Goal: Task Accomplishment & Management: Manage account settings

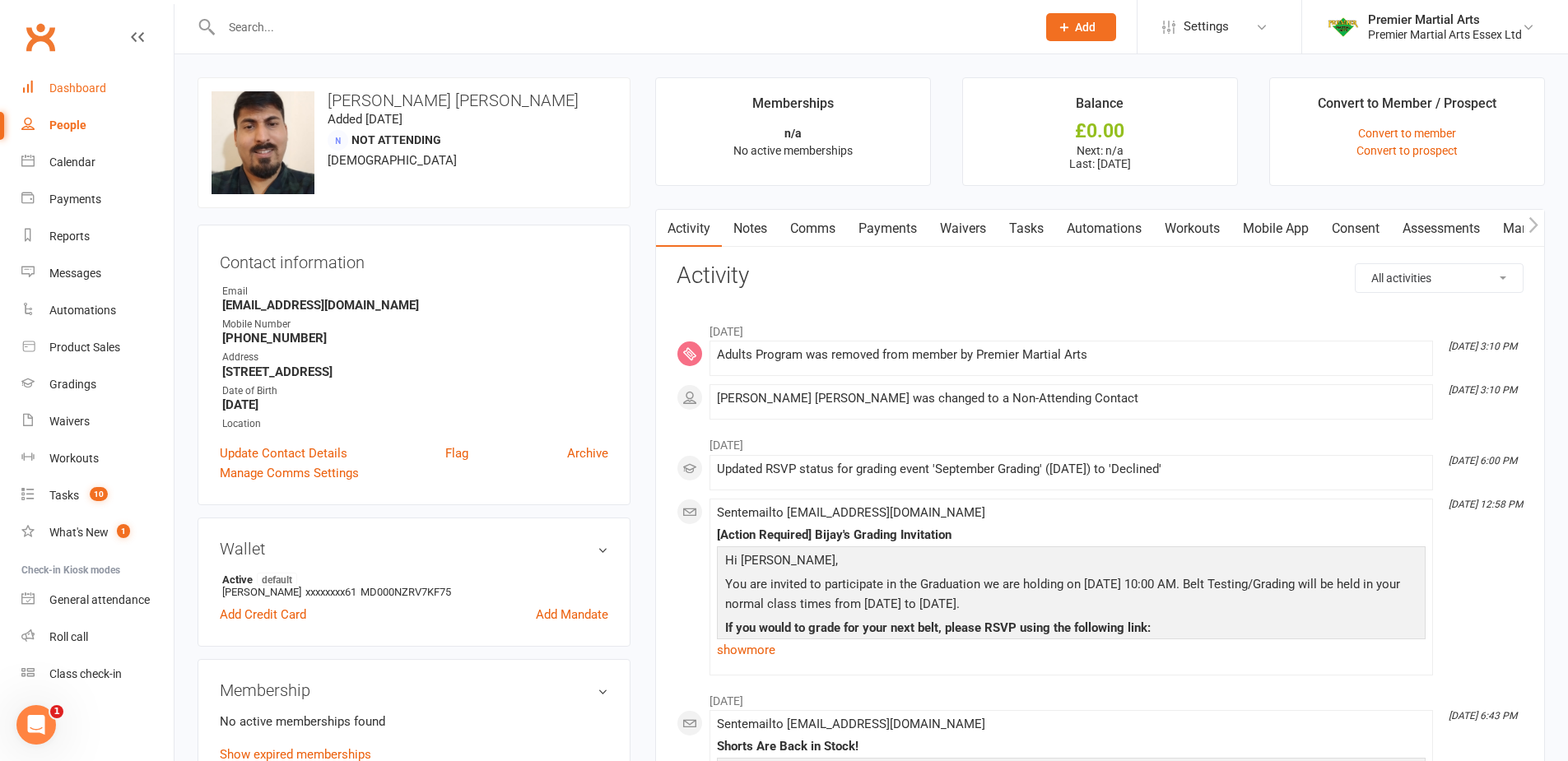
click at [74, 82] on div "Dashboard" at bounding box center [77, 88] width 57 height 13
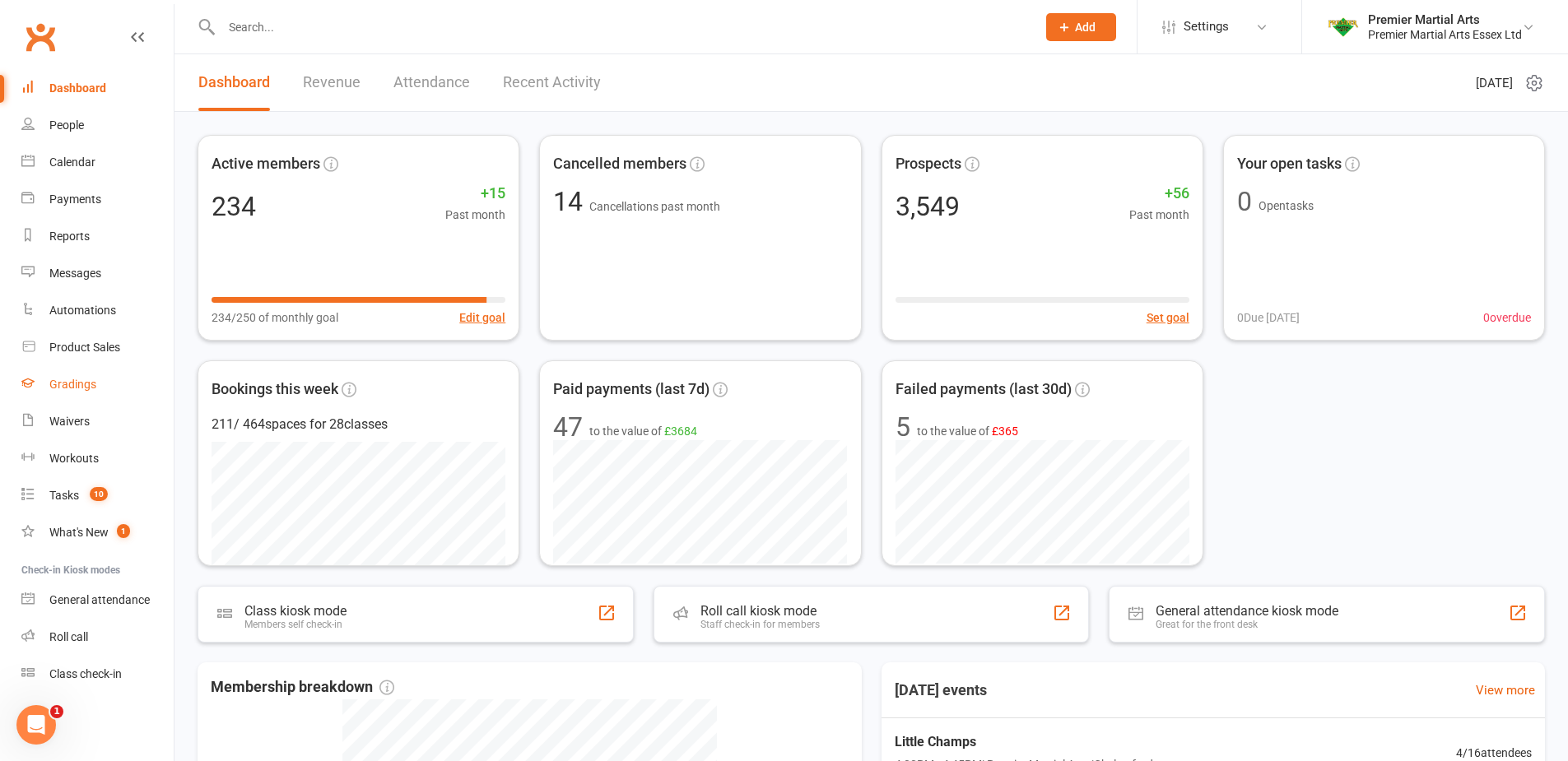
click at [95, 383] on div "Gradings" at bounding box center [73, 384] width 47 height 13
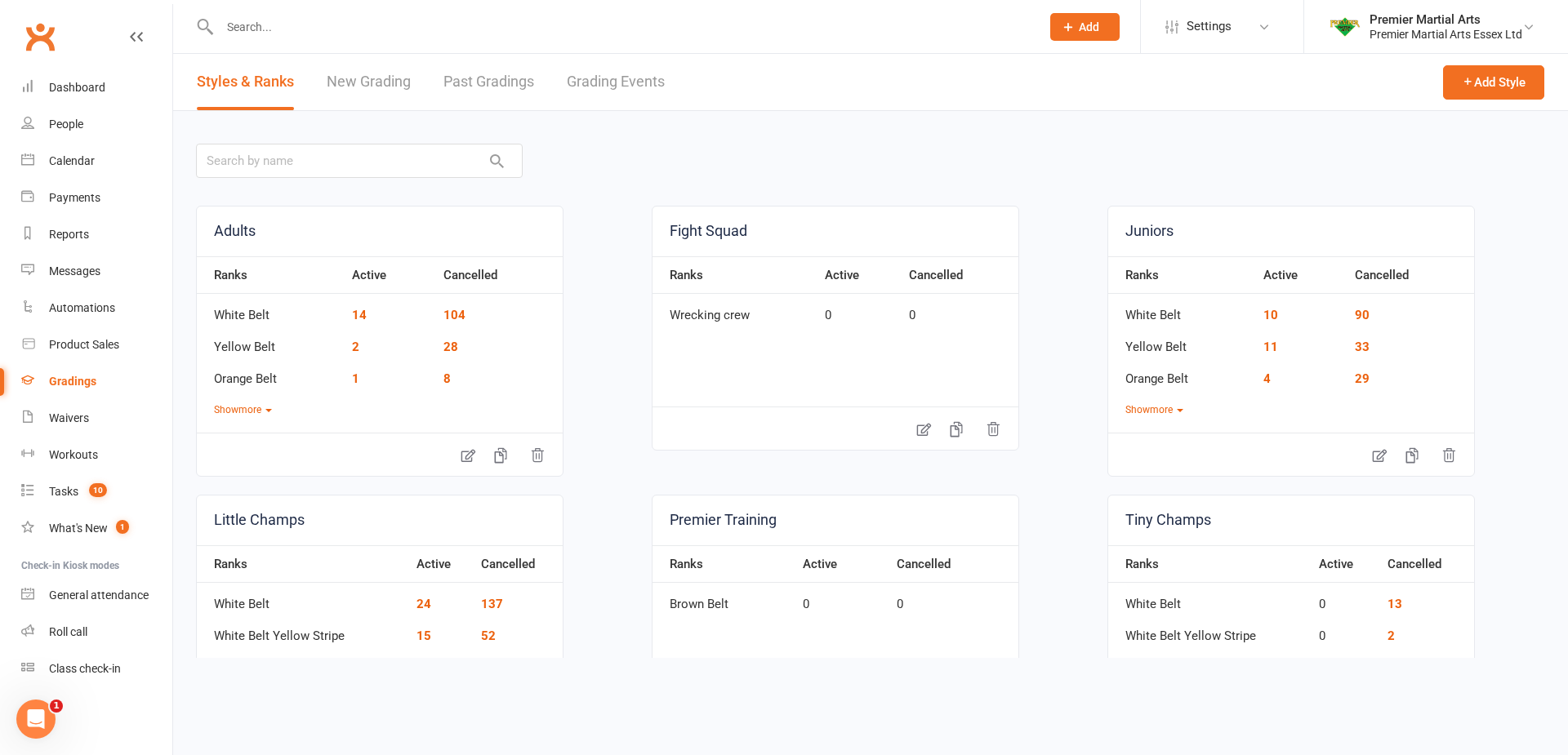
click at [607, 93] on link "Grading Events" at bounding box center [615, 82] width 98 height 56
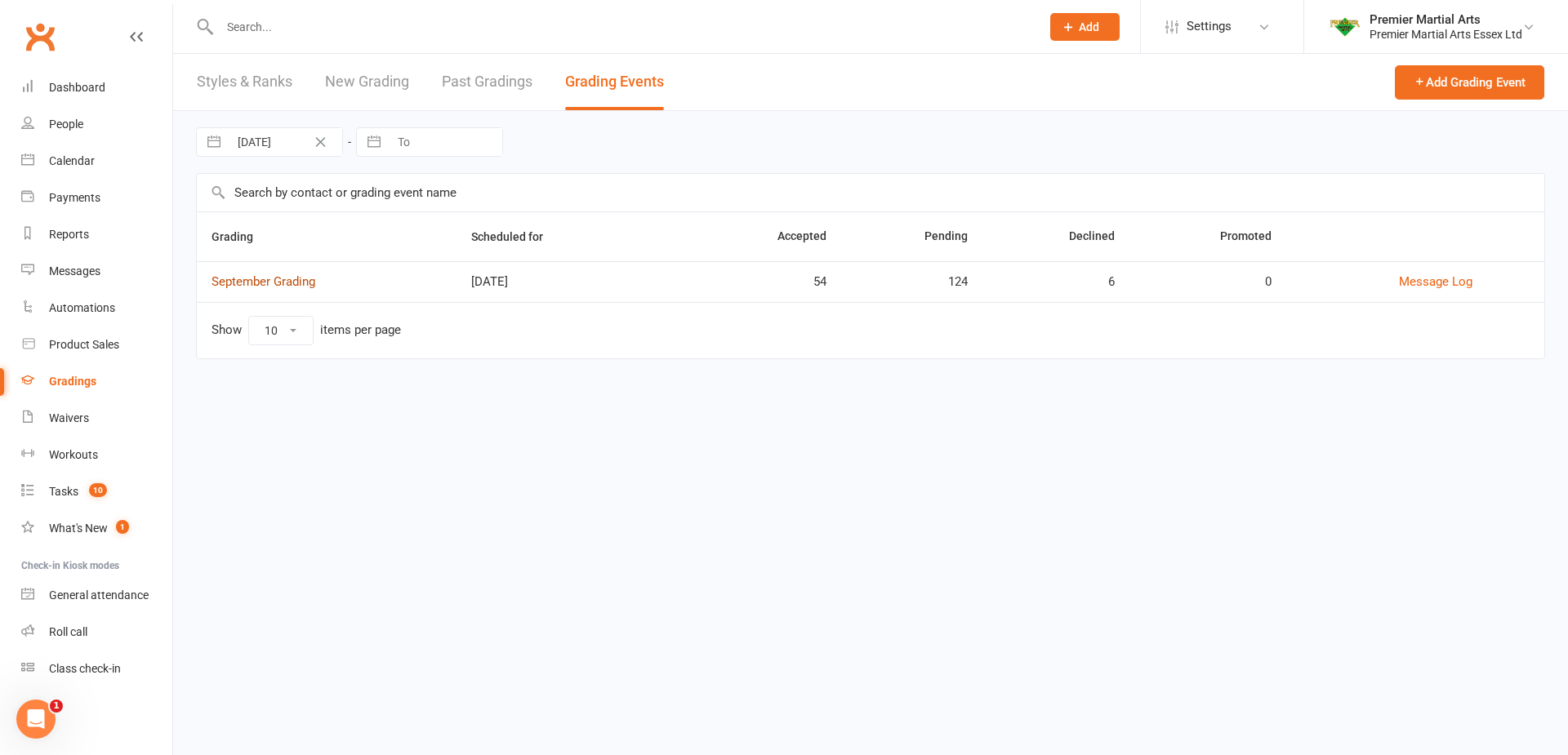
click at [298, 279] on link "September Grading" at bounding box center [262, 281] width 103 height 15
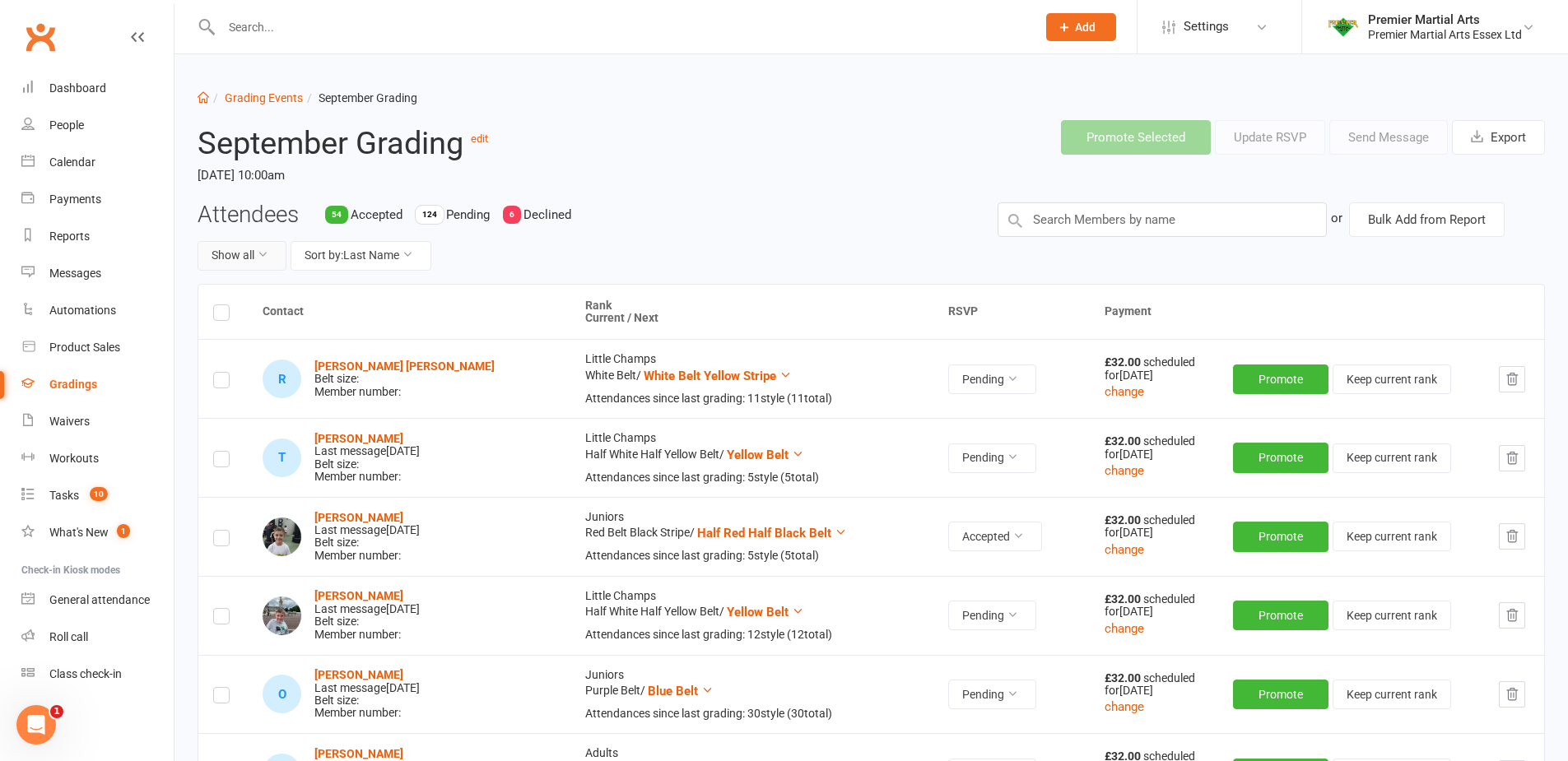
click at [267, 256] on icon at bounding box center [262, 254] width 11 height 11
click at [361, 243] on button "Sort by: Last Name" at bounding box center [361, 256] width 141 height 30
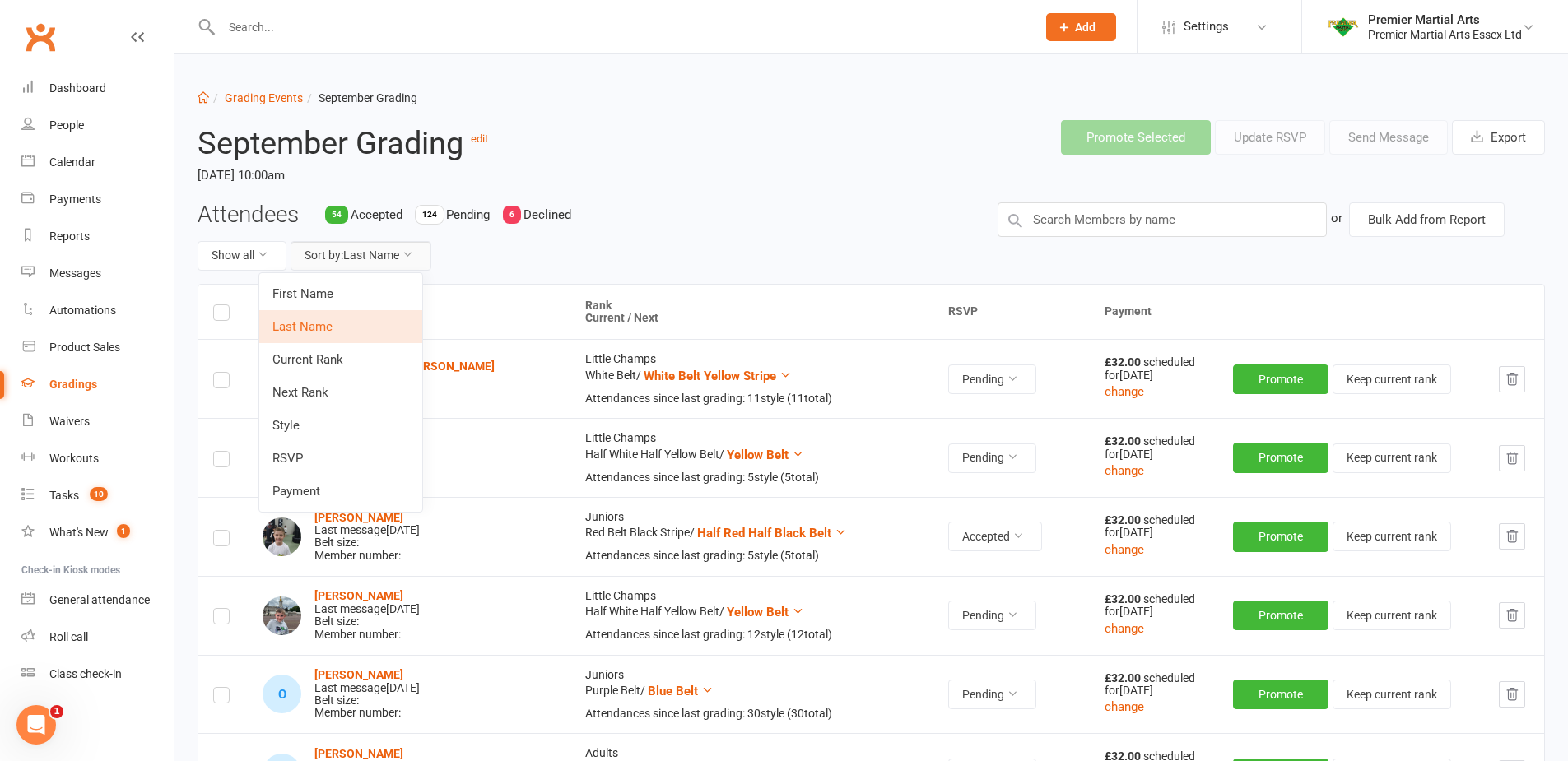
click at [361, 243] on button "Sort by: Last Name" at bounding box center [361, 256] width 141 height 30
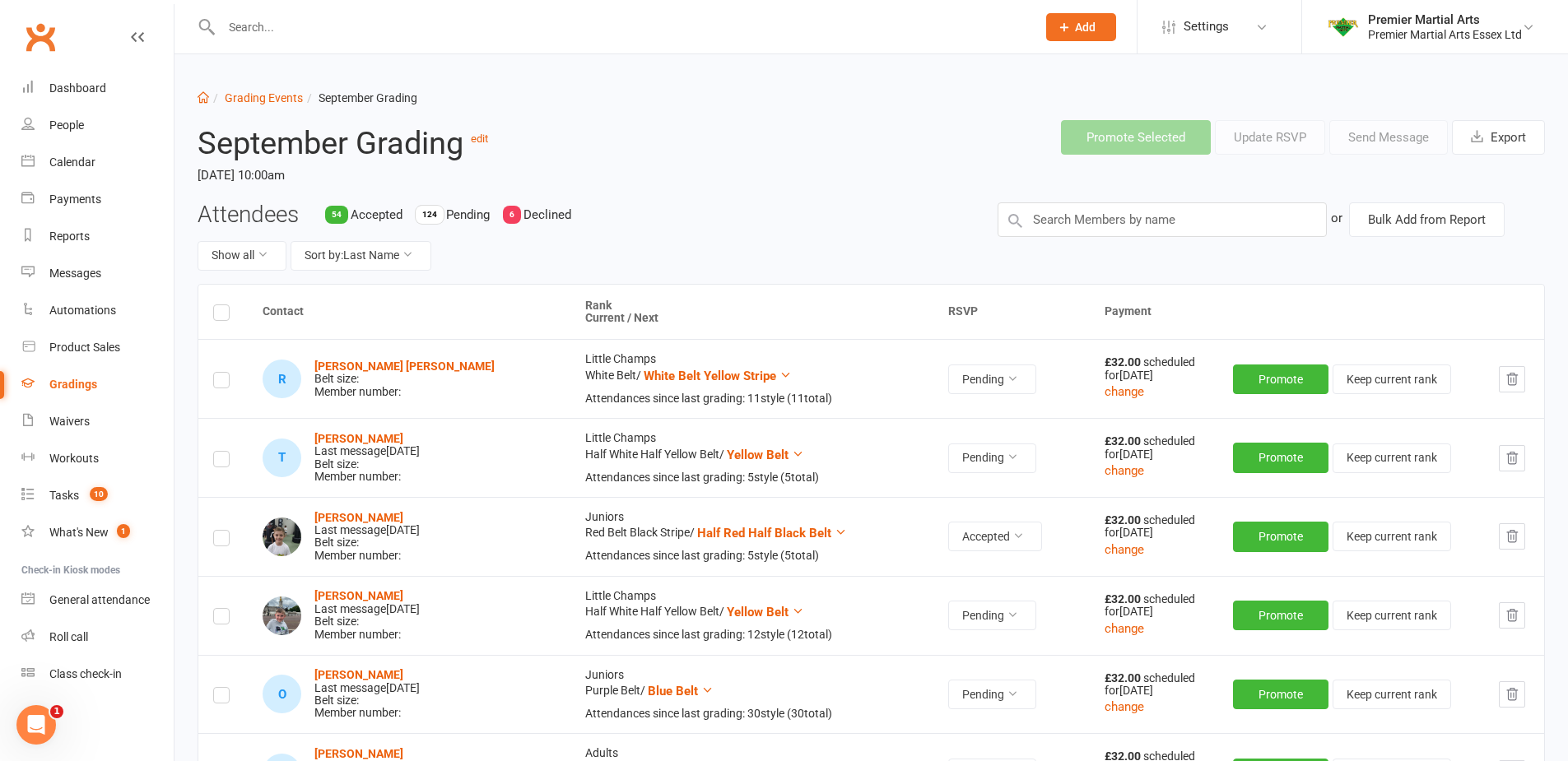
click at [669, 172] on time "[DATE] 10:00am" at bounding box center [470, 175] width 547 height 28
click at [82, 377] on link "Gradings" at bounding box center [97, 384] width 152 height 37
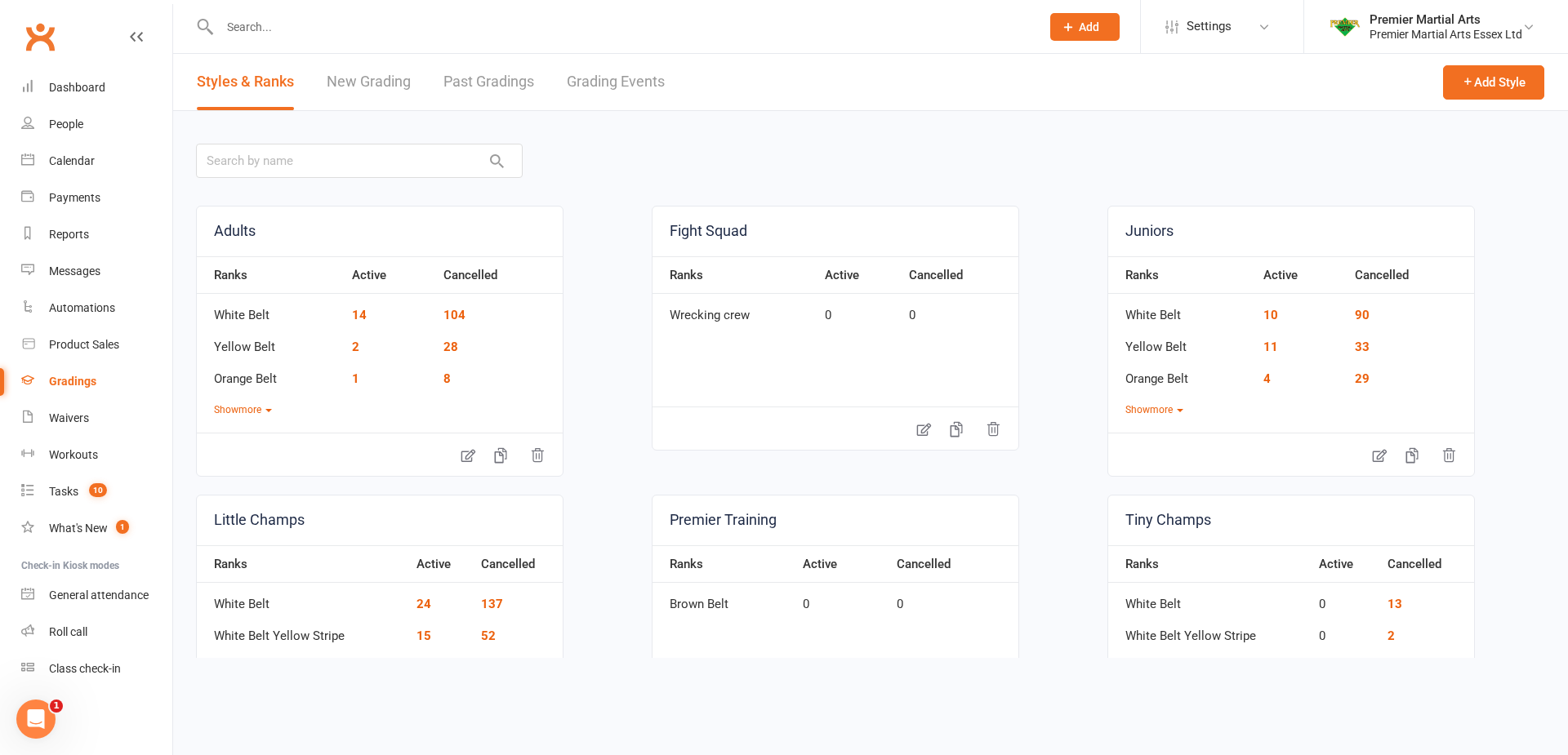
click at [356, 80] on link "New Grading" at bounding box center [369, 82] width 84 height 56
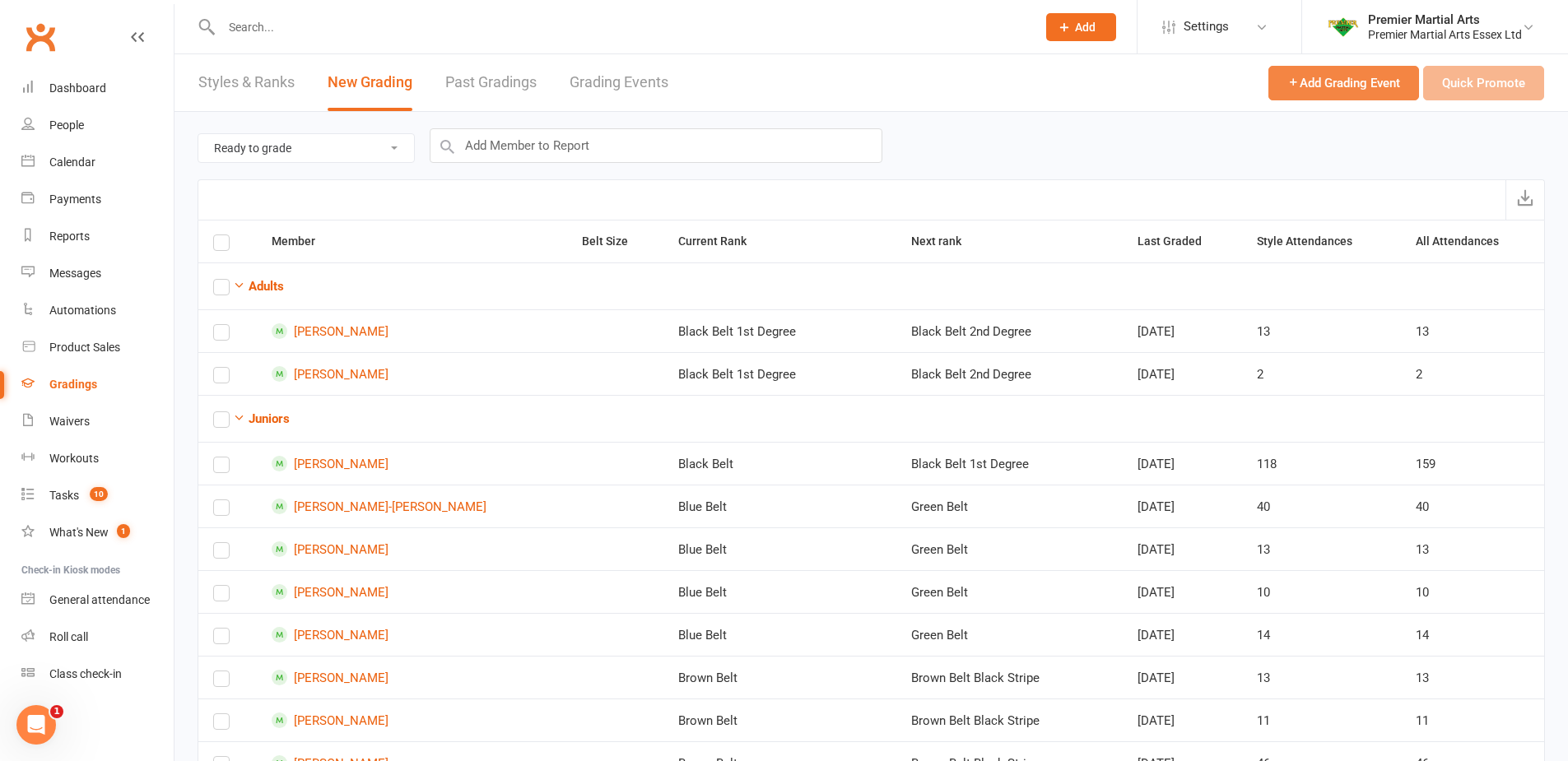
click at [1322, 88] on span "Add Grading Event" at bounding box center [1343, 82] width 113 height 15
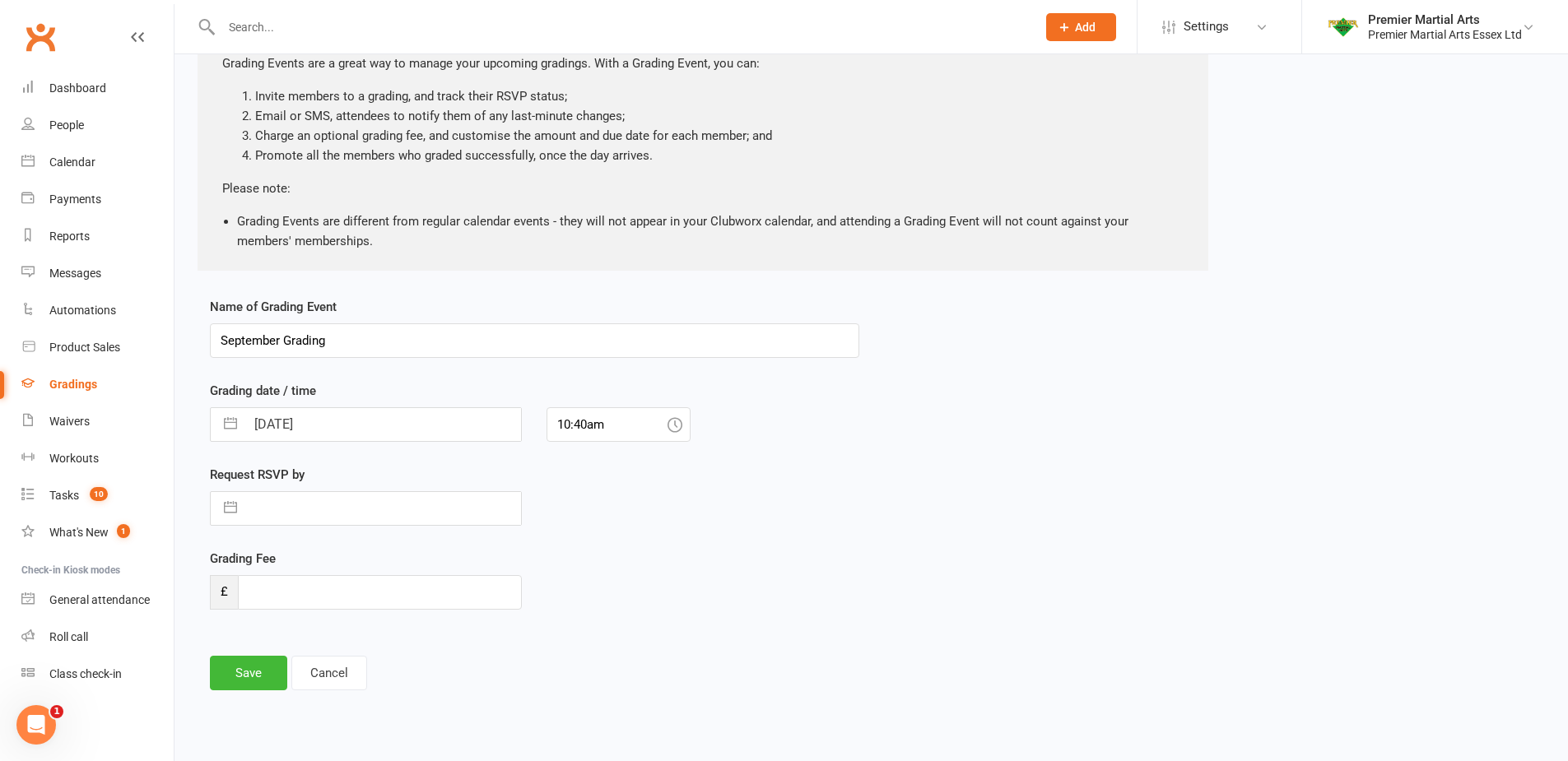
scroll to position [136, 0]
drag, startPoint x: 357, startPoint y: 347, endPoint x: 0, endPoint y: 252, distance: 369.4
click at [0, 252] on ui-view "Prospect Member Non-attending contact Class / event Appointment Grading event T…" at bounding box center [784, 303] width 1568 height 869
type input "test"
click at [373, 580] on div "Grading Fee £" at bounding box center [366, 577] width 312 height 61
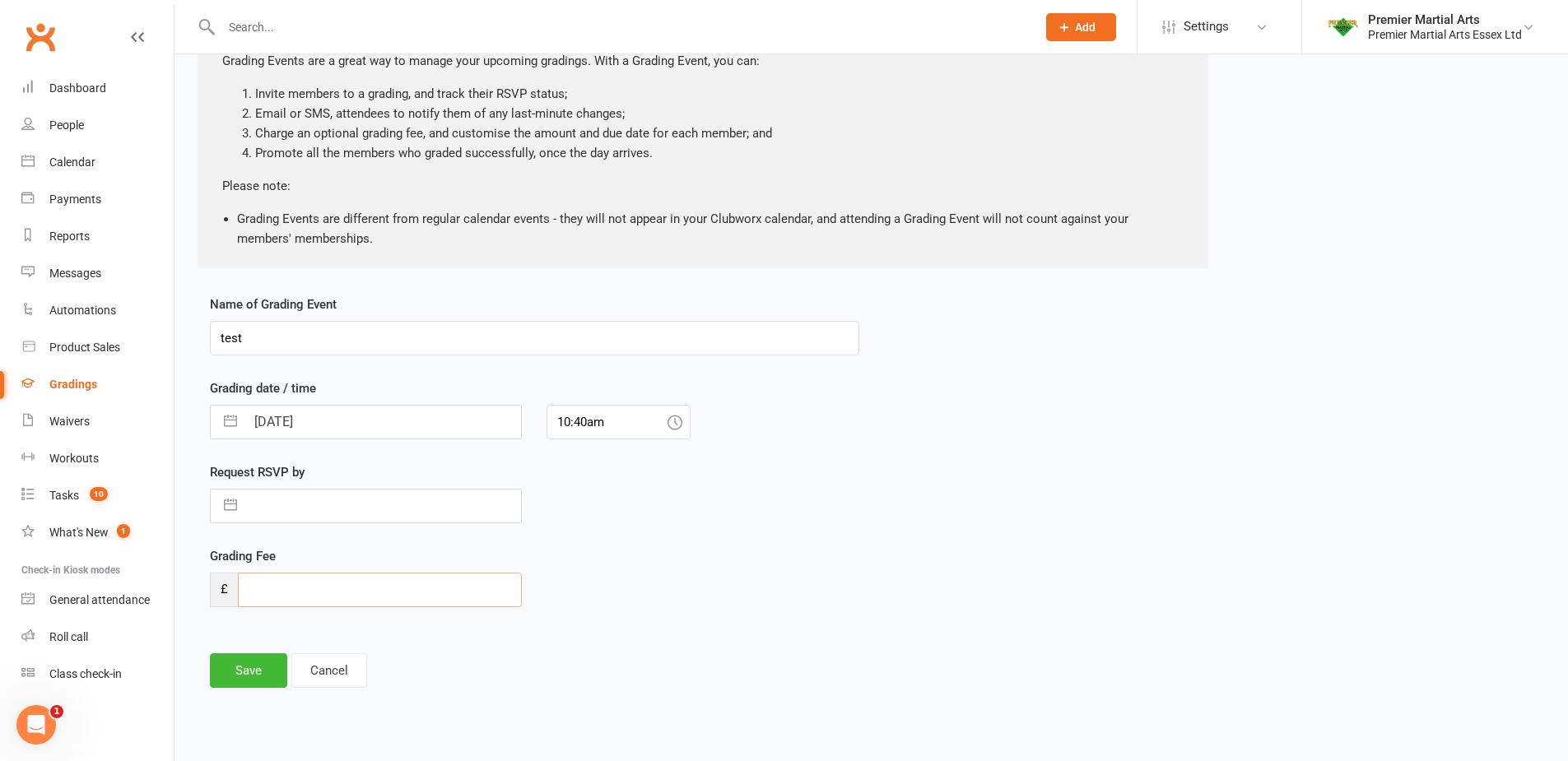
click at [387, 598] on input "number" at bounding box center [380, 589] width 284 height 34
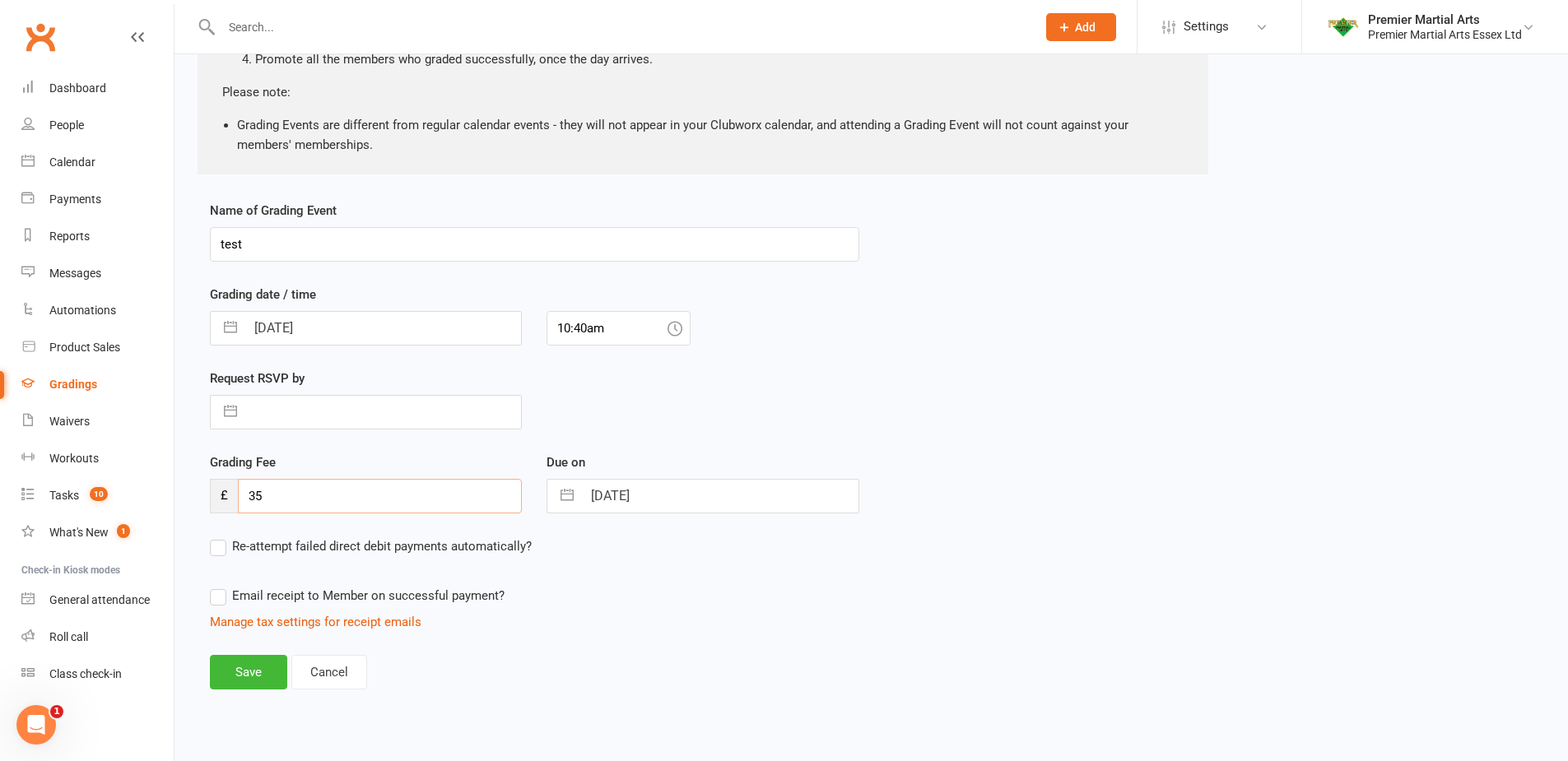
scroll to position [231, 0]
type input "35"
click at [251, 673] on button "Save" at bounding box center [249, 670] width 77 height 34
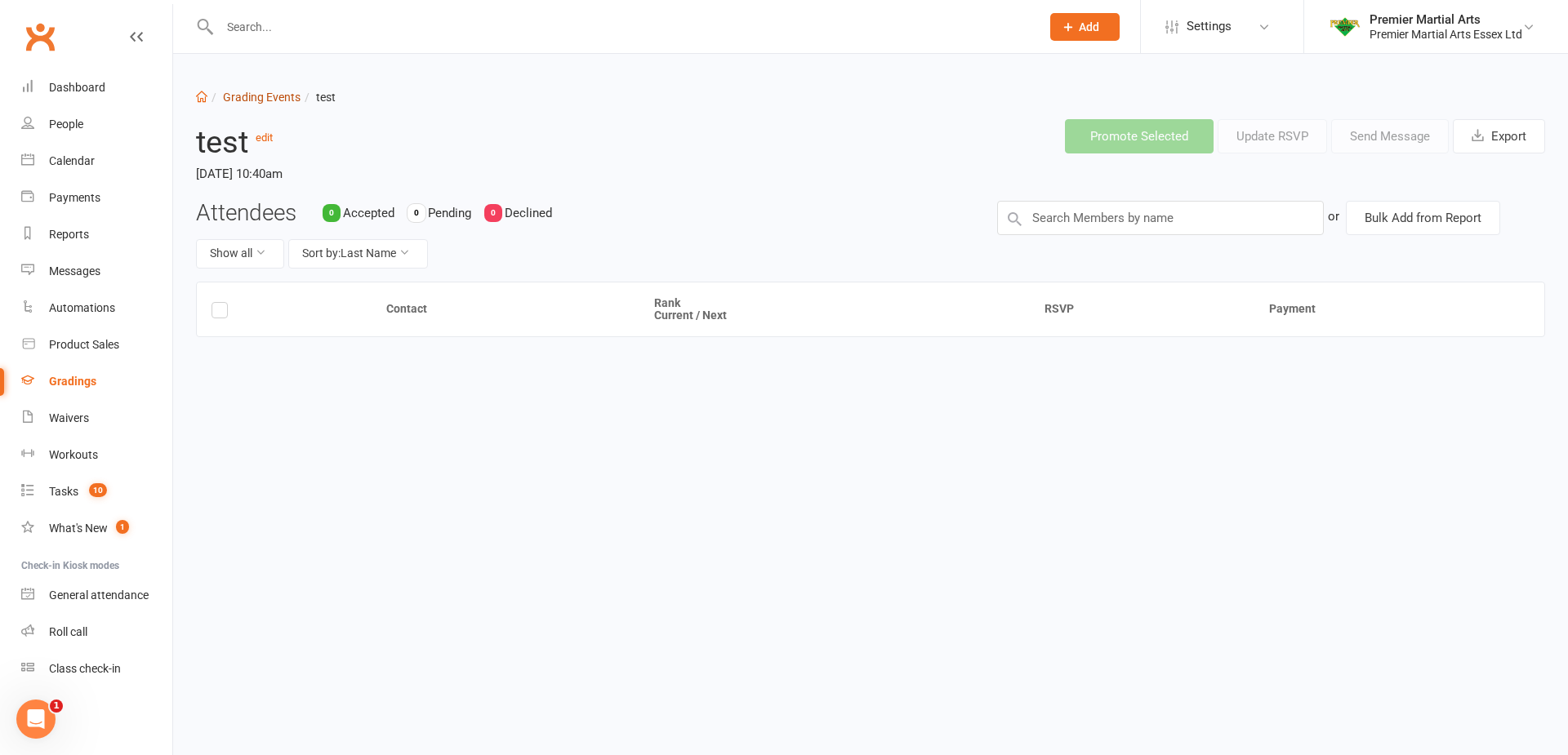
click at [240, 90] on link "Grading Events" at bounding box center [261, 96] width 77 height 13
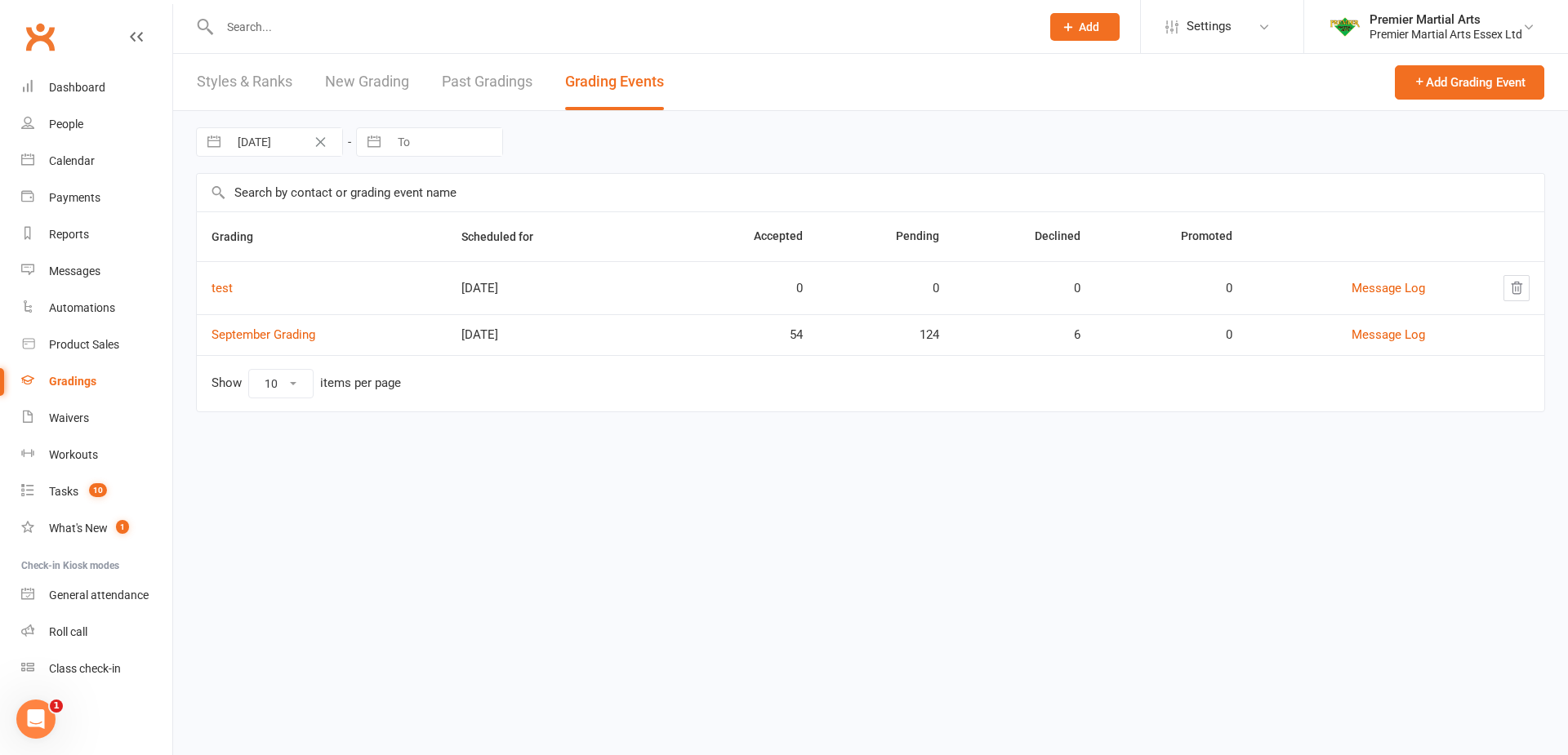
click at [1512, 287] on icon "button" at bounding box center [1516, 288] width 15 height 15
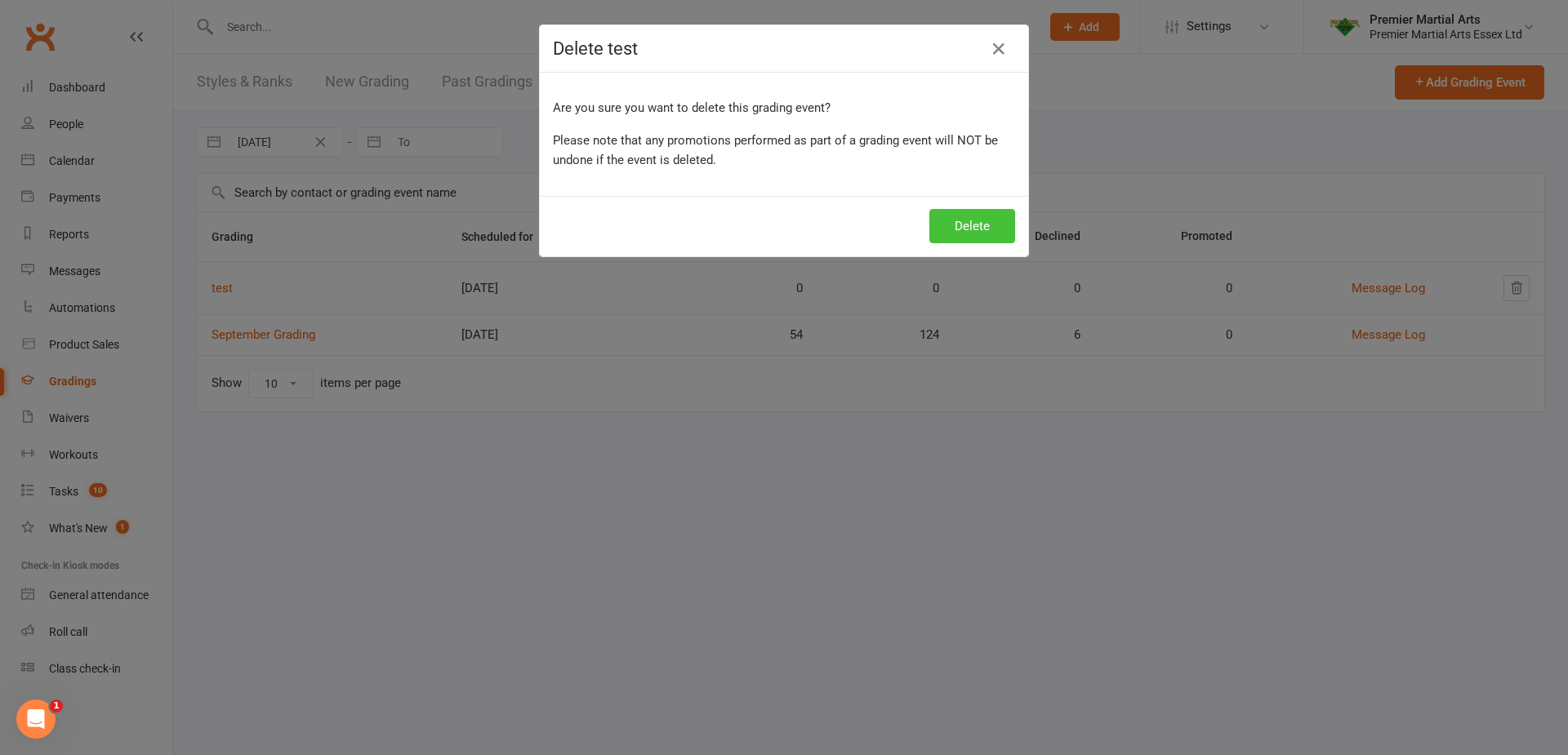
click at [981, 217] on button "Delete" at bounding box center [972, 226] width 86 height 34
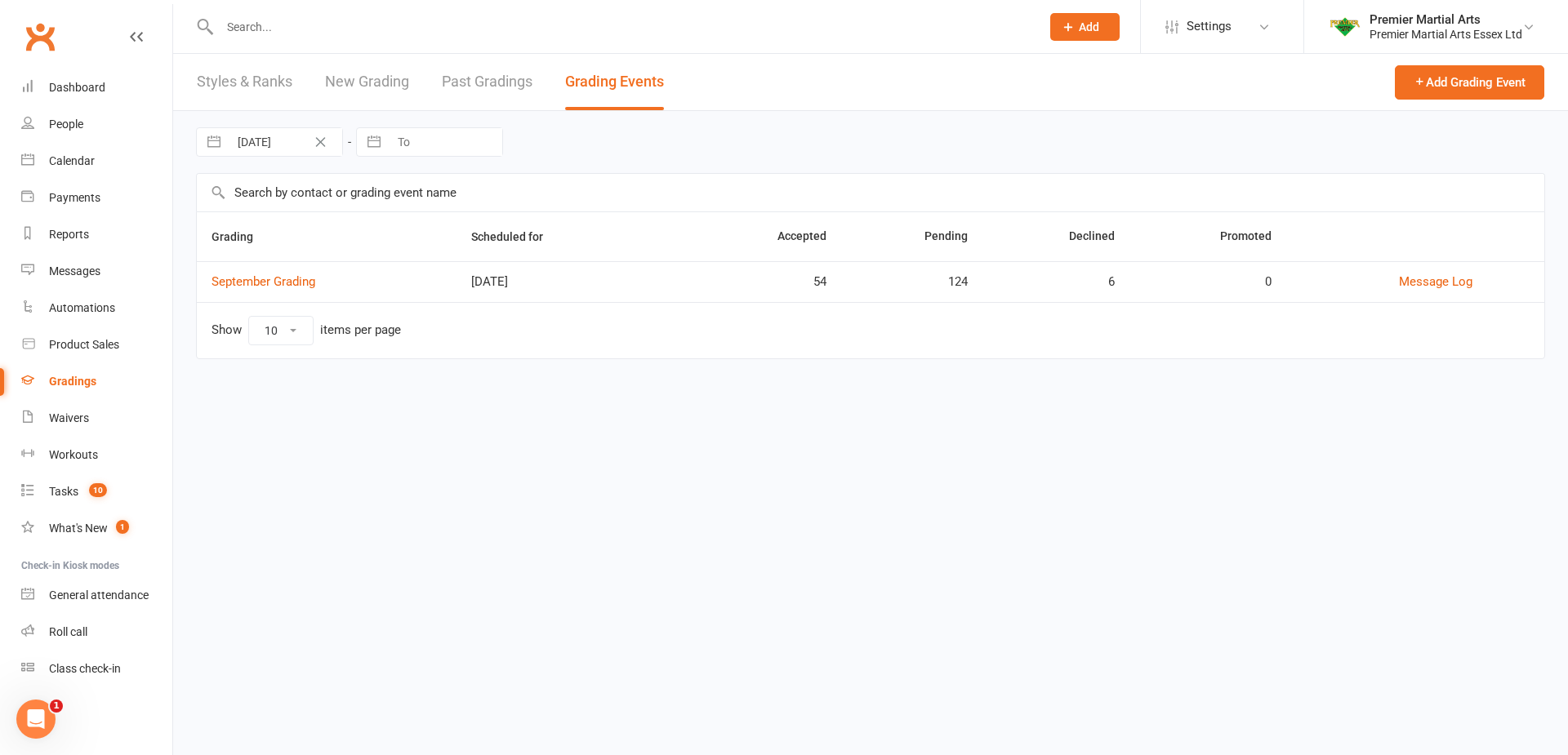
click at [387, 91] on link "New Grading" at bounding box center [367, 82] width 84 height 56
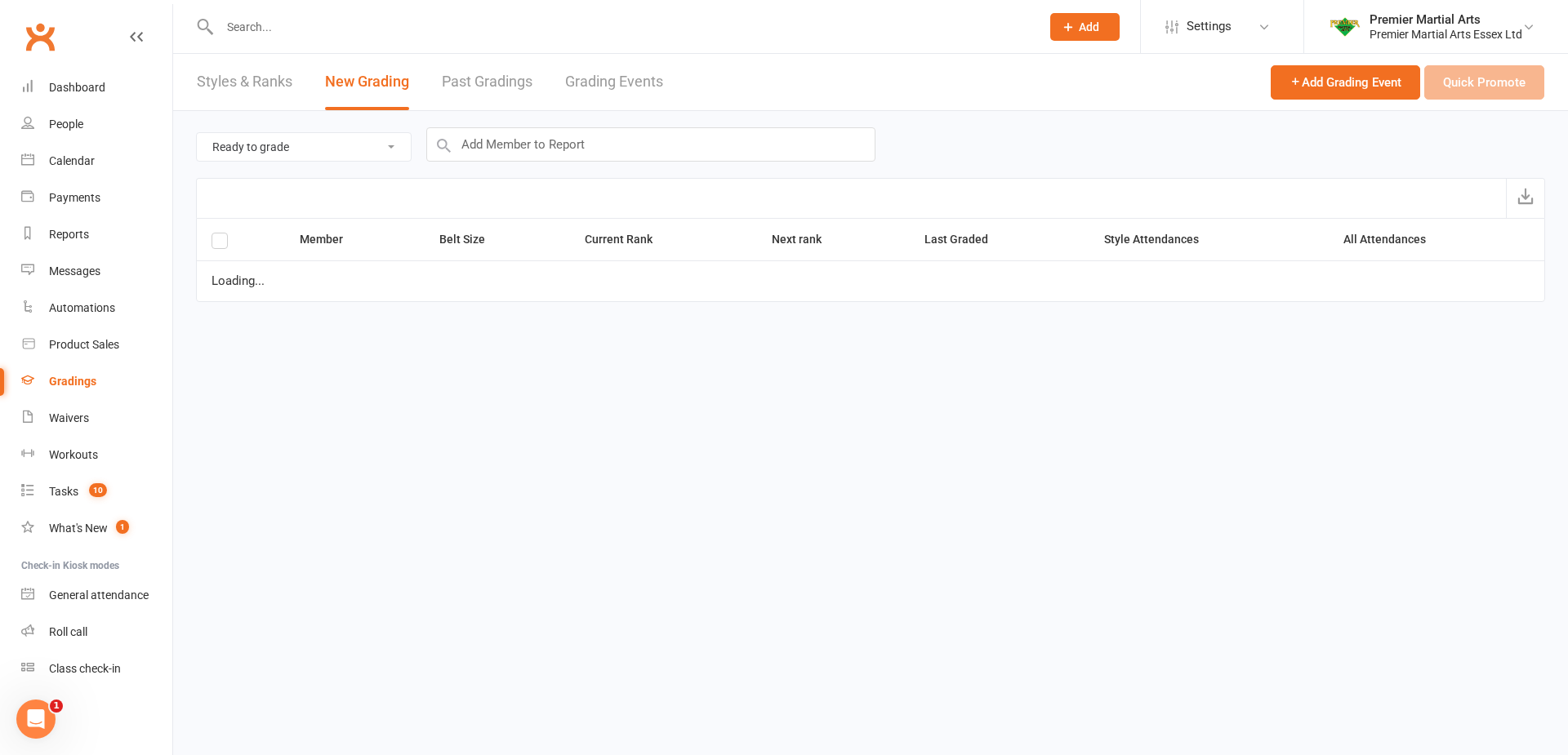
click at [387, 91] on link "New Grading" at bounding box center [367, 82] width 84 height 56
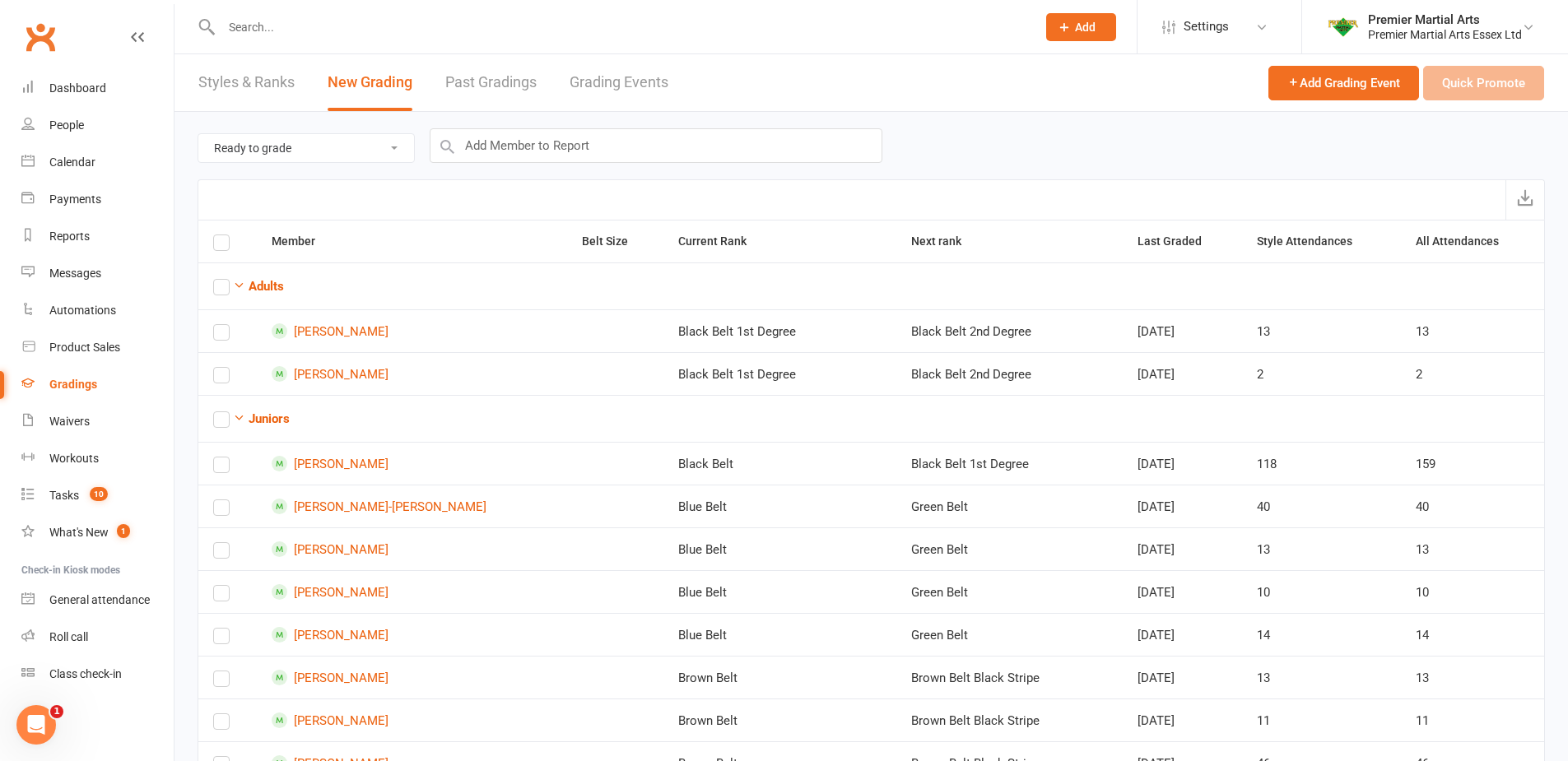
click at [345, 105] on link "New Grading" at bounding box center [370, 82] width 85 height 57
click at [377, 150] on select "Ready to grade All members enrolled in a style Active members enrolled in a sty…" at bounding box center [306, 148] width 215 height 28
select select "active_members_in_style"
click at [198, 134] on select "Ready to grade All members enrolled in a style Active members enrolled in a sty…" at bounding box center [306, 148] width 215 height 28
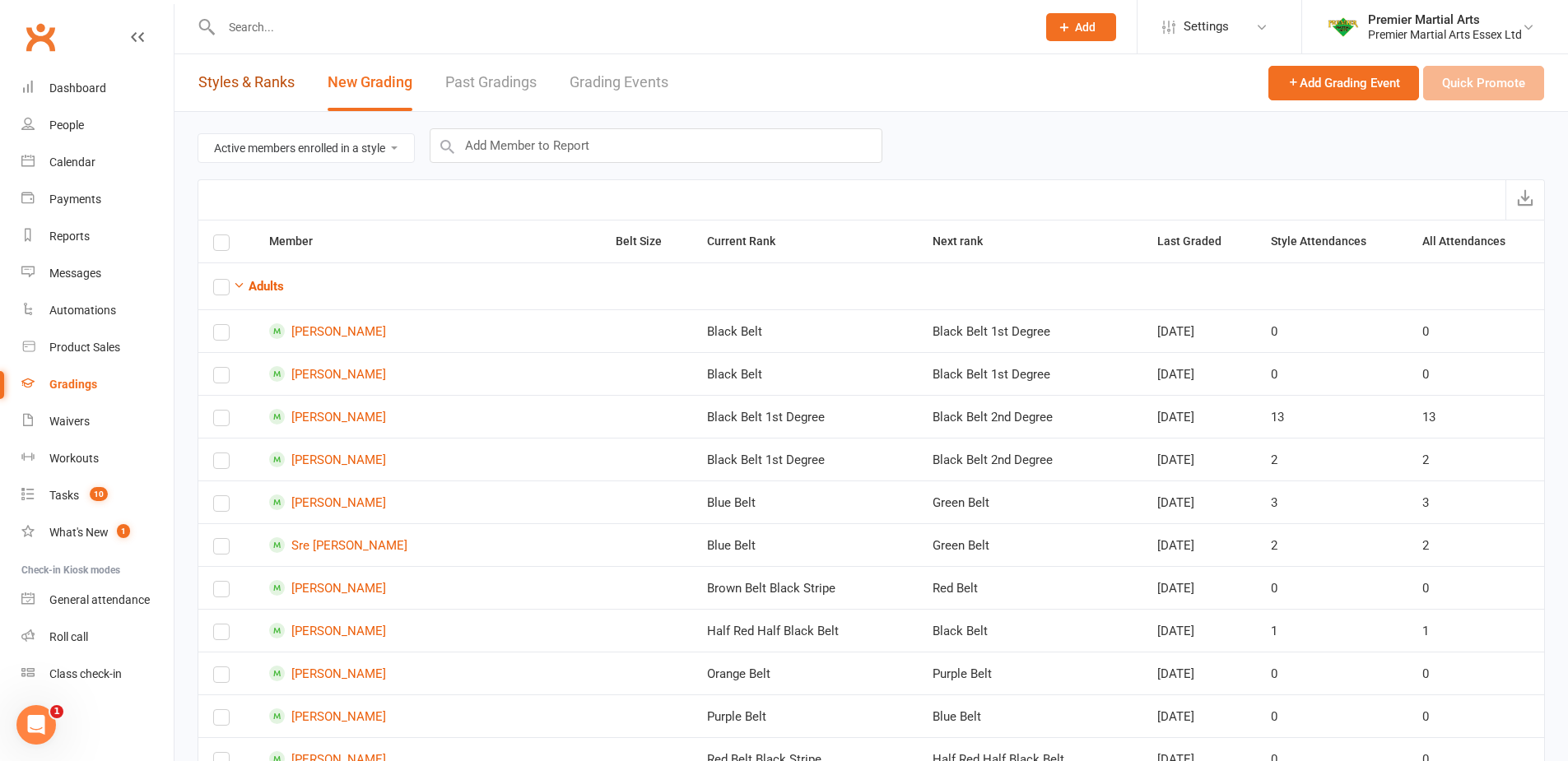
drag, startPoint x: 252, startPoint y: 75, endPoint x: 251, endPoint y: 91, distance: 16.0
click at [251, 77] on link "Styles & Ranks" at bounding box center [246, 82] width 96 height 57
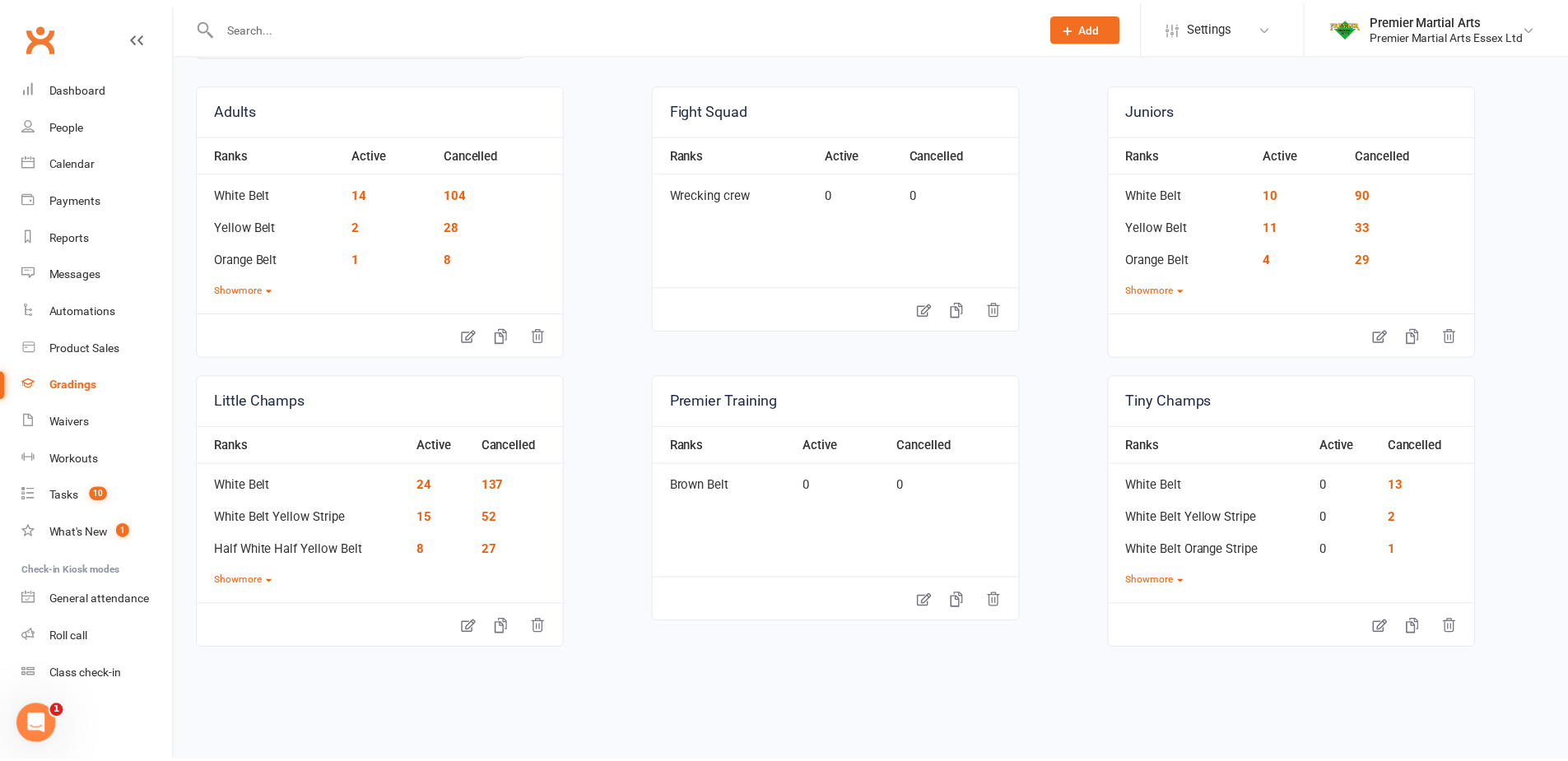
scroll to position [131, 0]
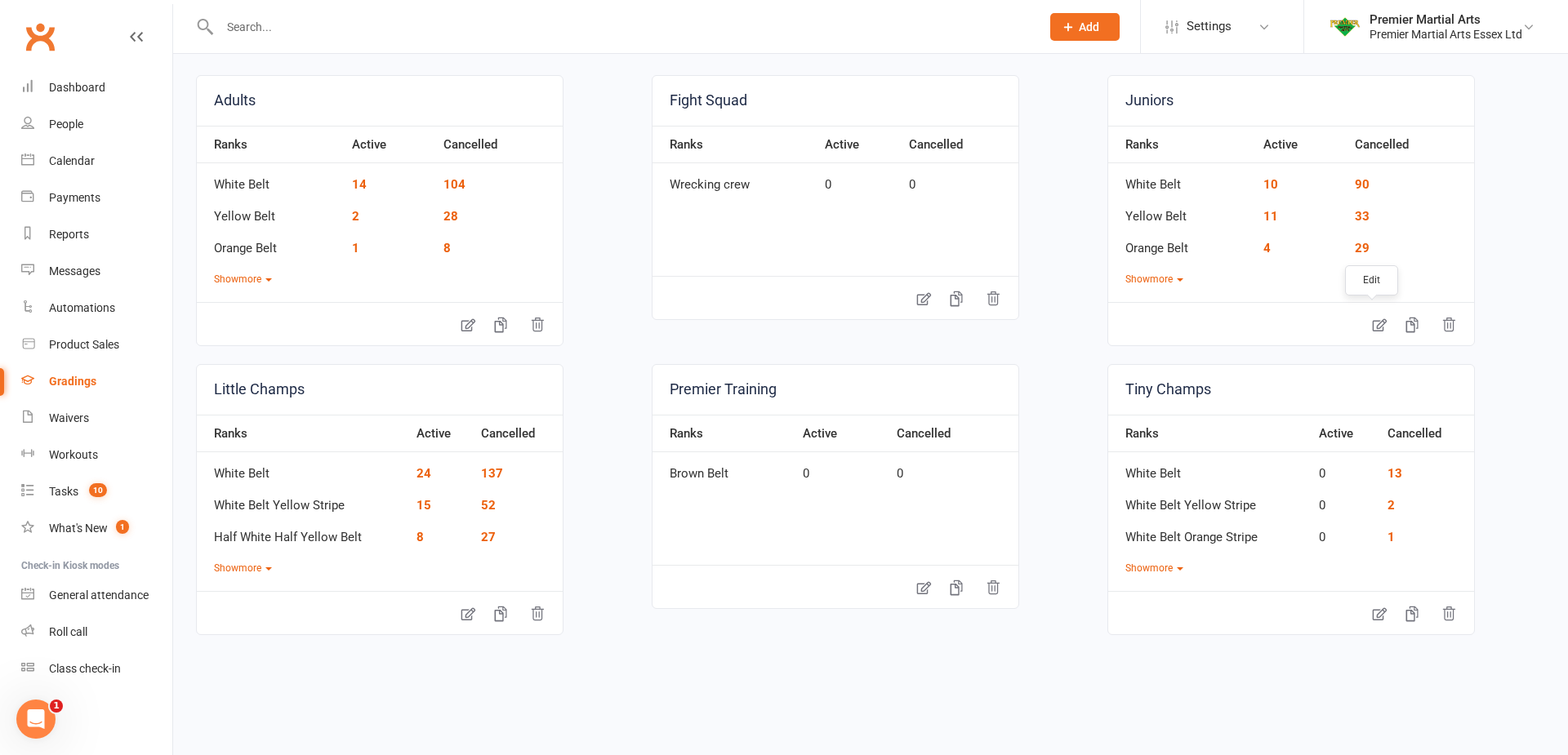
click at [1364, 334] on link at bounding box center [1379, 323] width 33 height 36
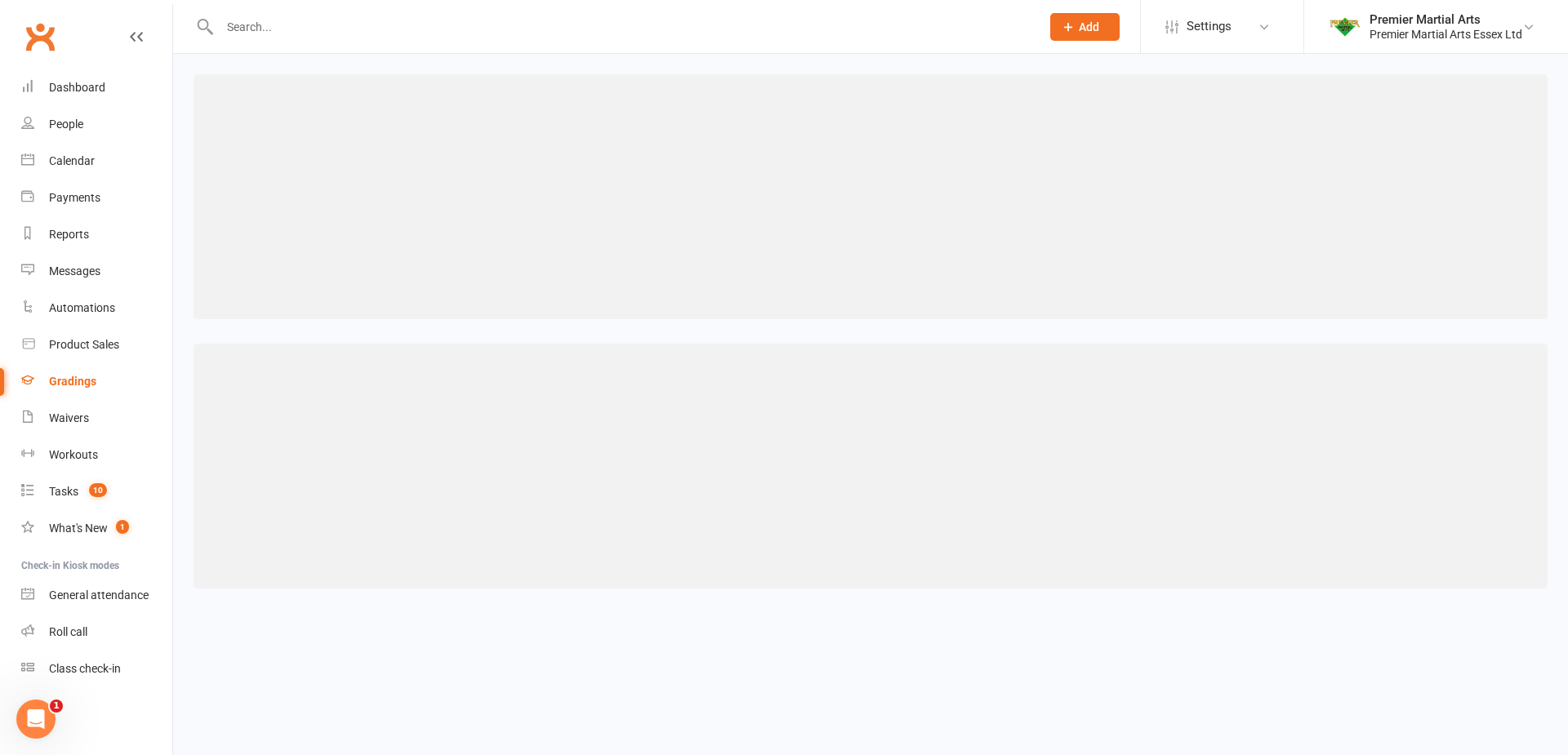
select select ">="
select select "contact_summaries:styles_all_class_attendances_since_last_promotion"
select select ">="
select select "contact_summaries:styles_all_class_attendances_since_last_promotion"
select select ">="
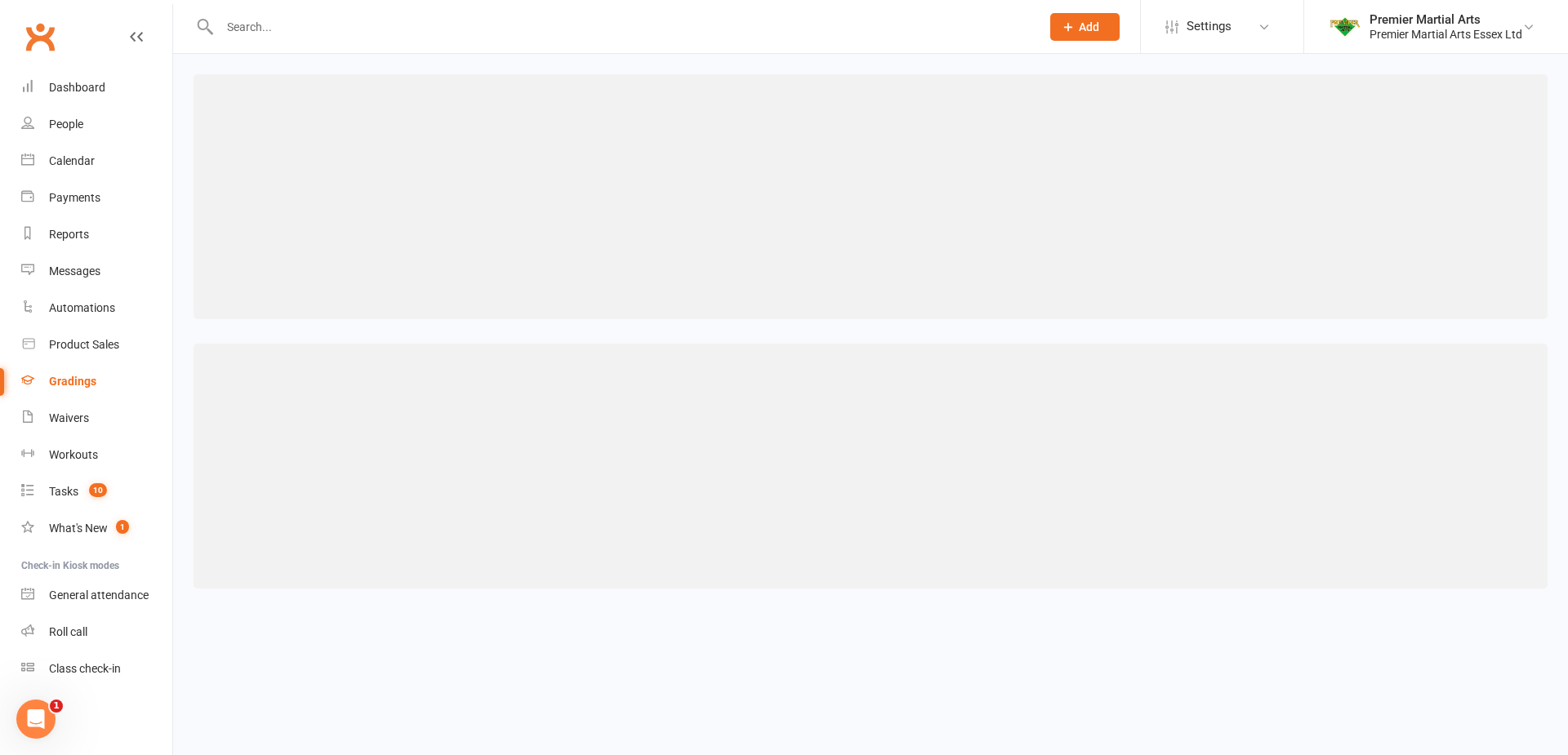
select select "contact_summaries:styles_all_class_attendances_since_last_promotion"
select select ">="
select select "contact_summaries:styles_all_class_attendances_since_last_promotion"
select select ">="
select select "contact_summaries:styles_all_class_attendances_since_last_promotion"
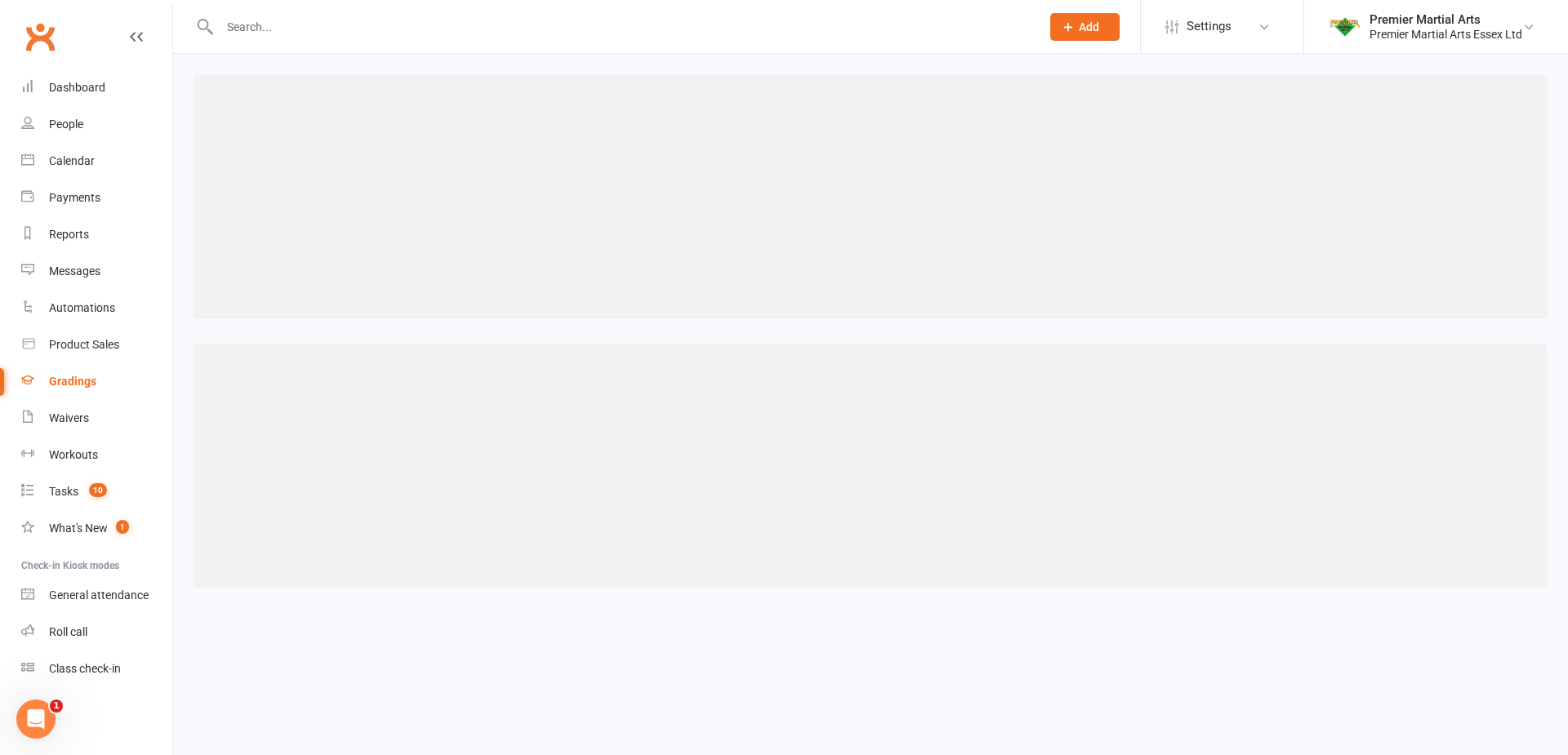
select select ">="
select select "contact_summaries:styles_all_class_attendances_since_last_promotion"
select select ">="
select select "contact_summaries:styles_all_class_attendances_since_last_promotion"
select select ">="
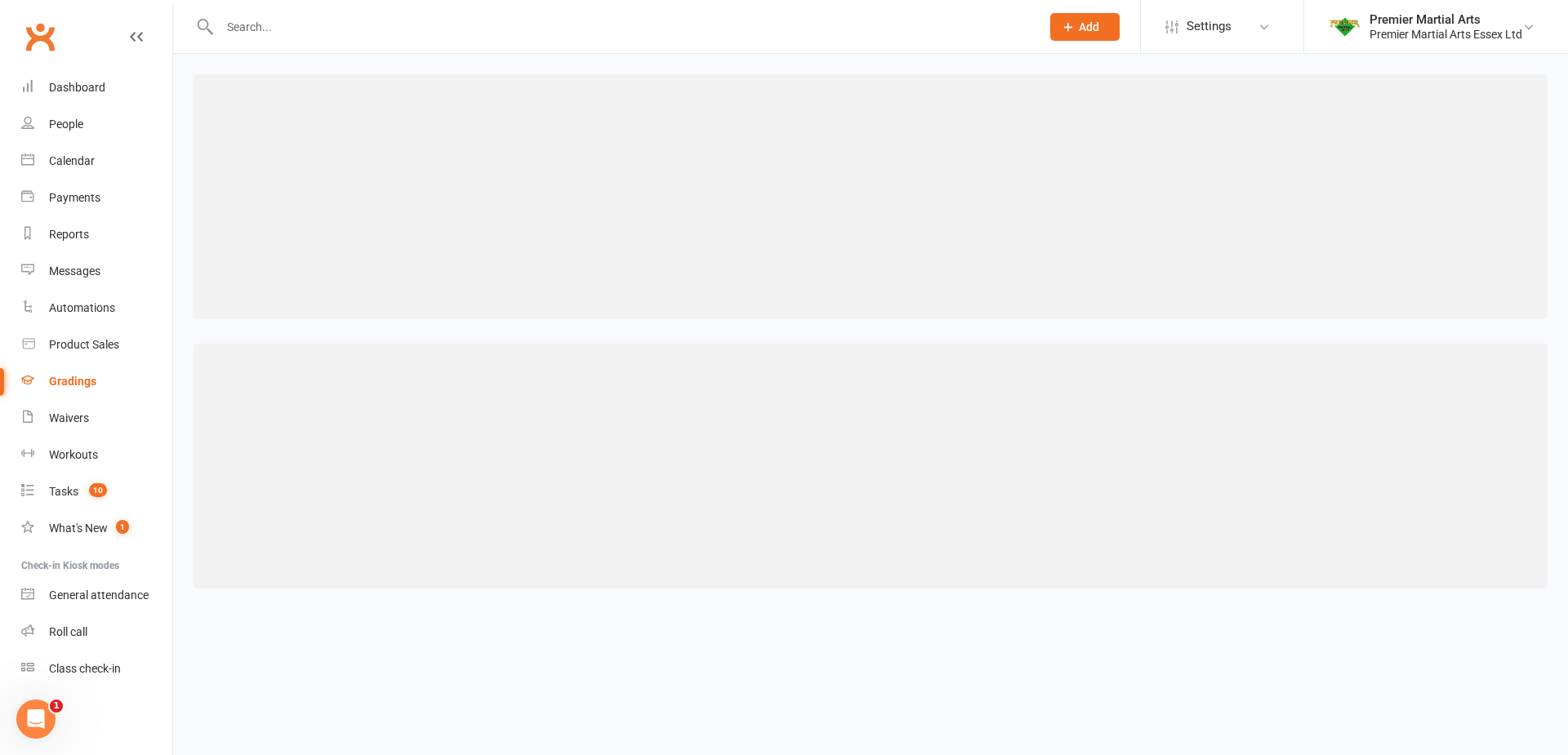
select select "contact_summaries:styles_all_class_attendances_since_last_promotion"
select select ">="
select select "contact_summaries:styles_all_class_attendances_since_last_promotion"
select select ">="
select select "contact_summaries:styles_all_class_attendances_since_last_promotion"
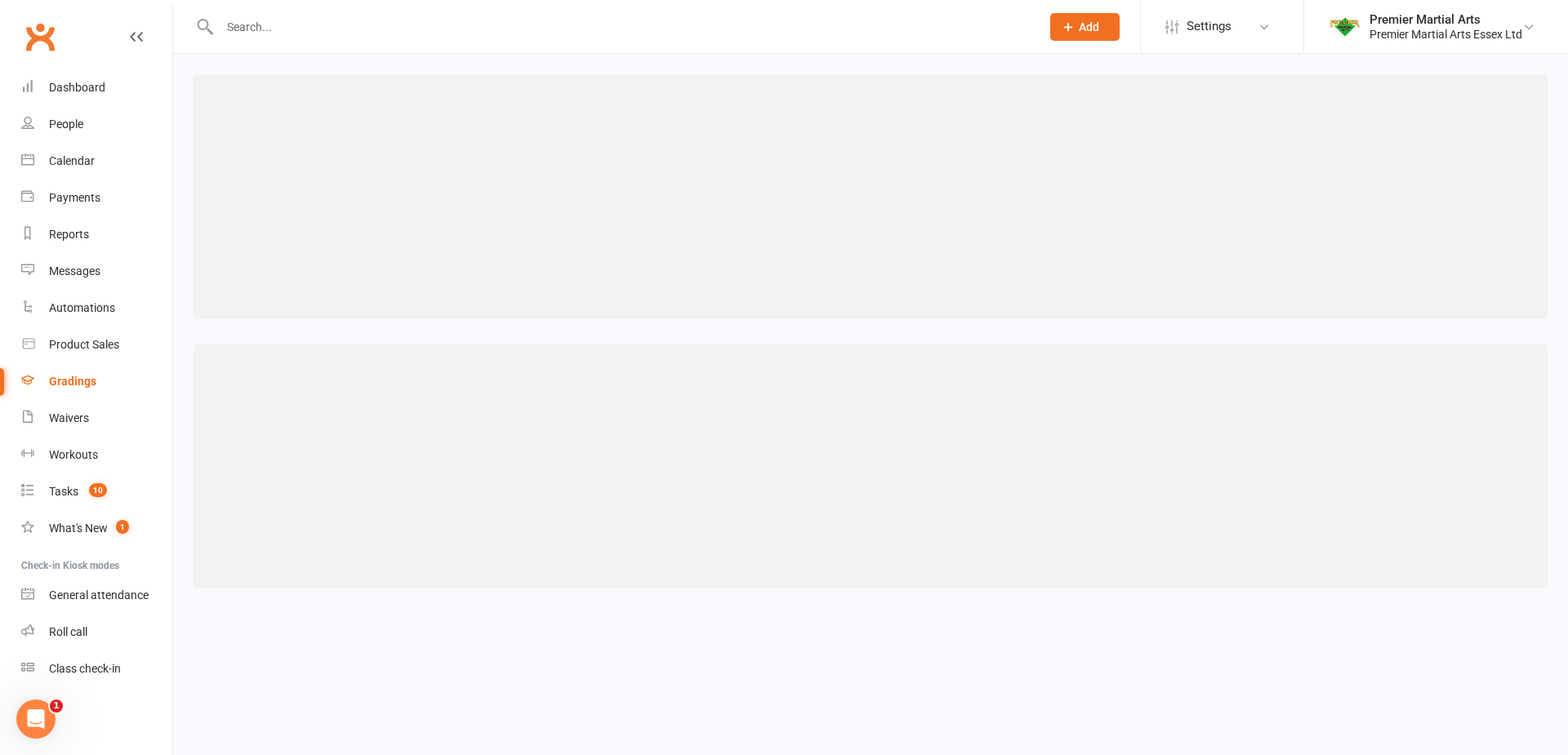
select select ">="
select select "contact_summaries:styles_style_class_attendances_since_last_promotion"
select select ">="
select select "contact_summaries:styles_style_class_attendances_since_last_promotion"
select select ">="
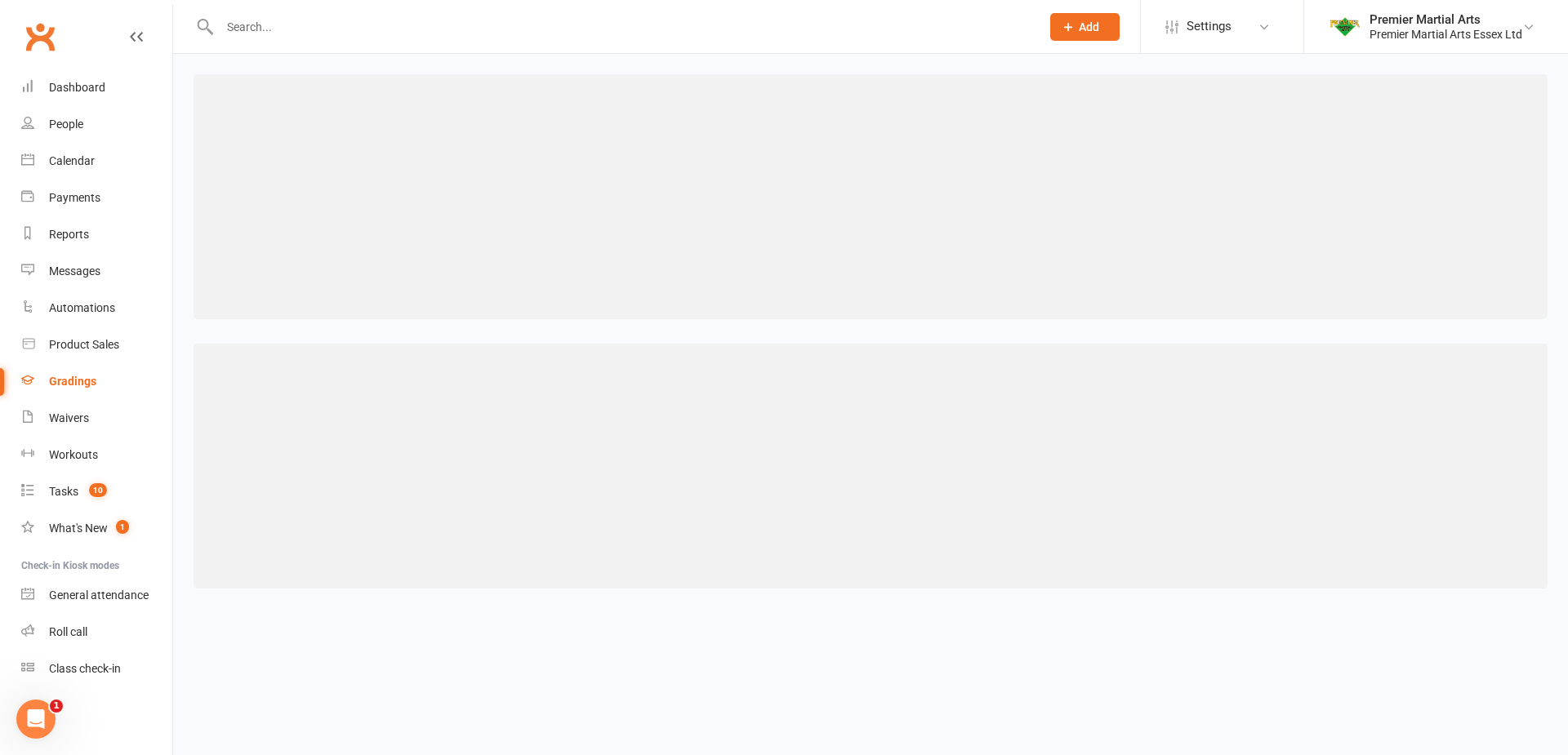
select select "contact_summaries:styles_all_class_attendances_since_last_promotion"
select select ">"
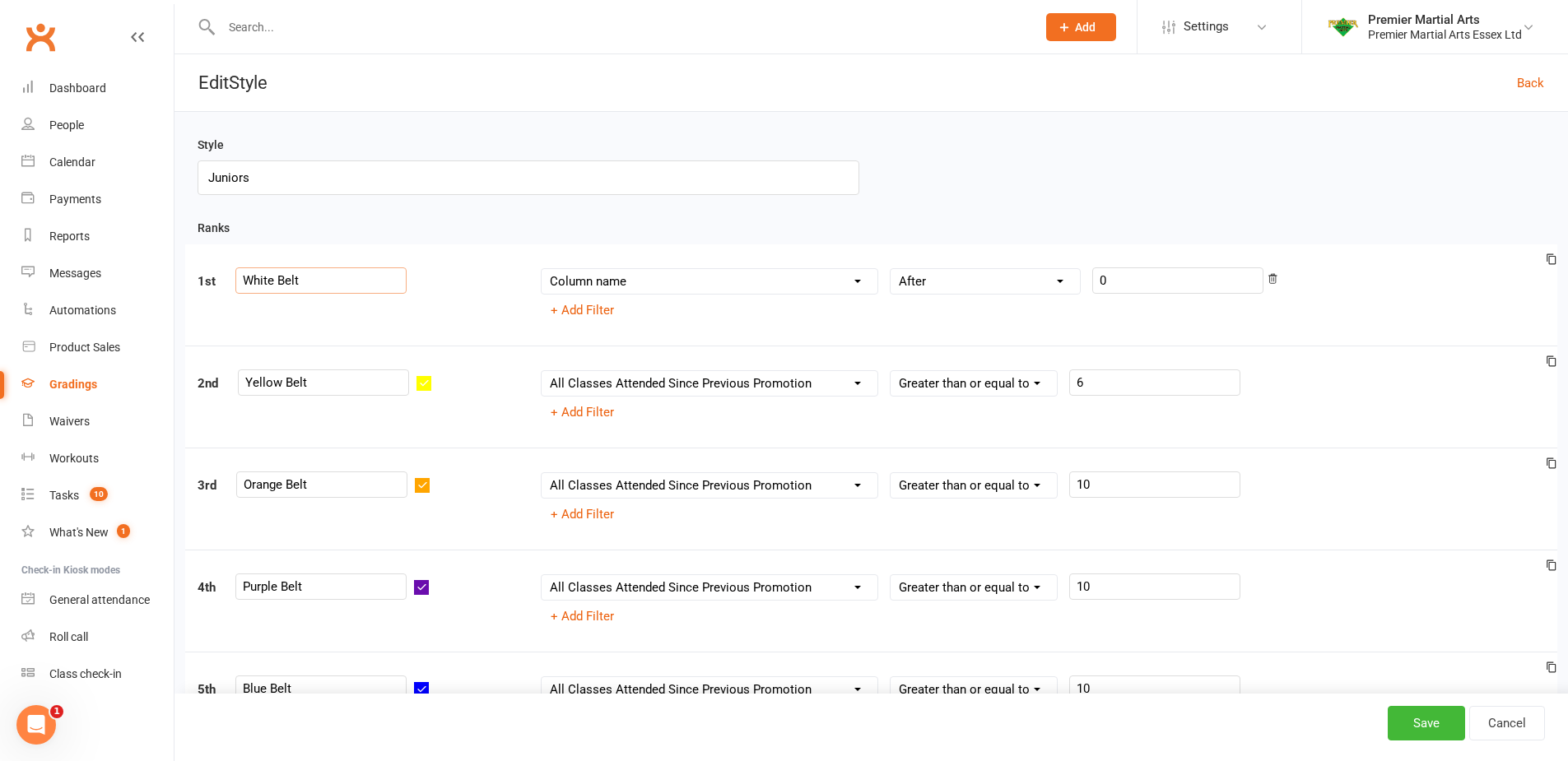
click at [331, 288] on input "White Belt" at bounding box center [321, 280] width 171 height 26
click at [328, 384] on input "Yellow Belt" at bounding box center [323, 383] width 171 height 26
click at [311, 497] on input "Orange Belt" at bounding box center [321, 484] width 171 height 26
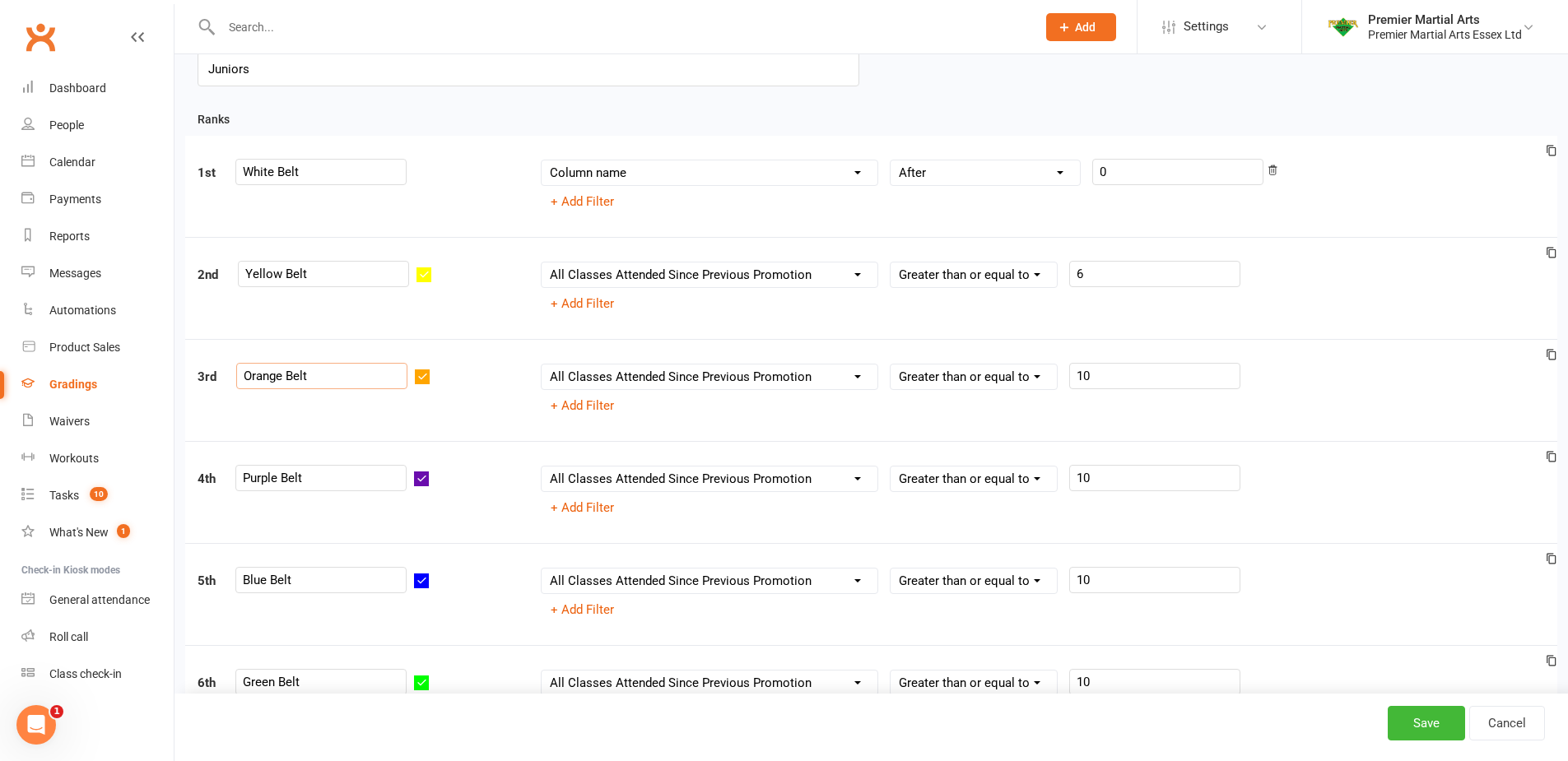
scroll to position [165, 0]
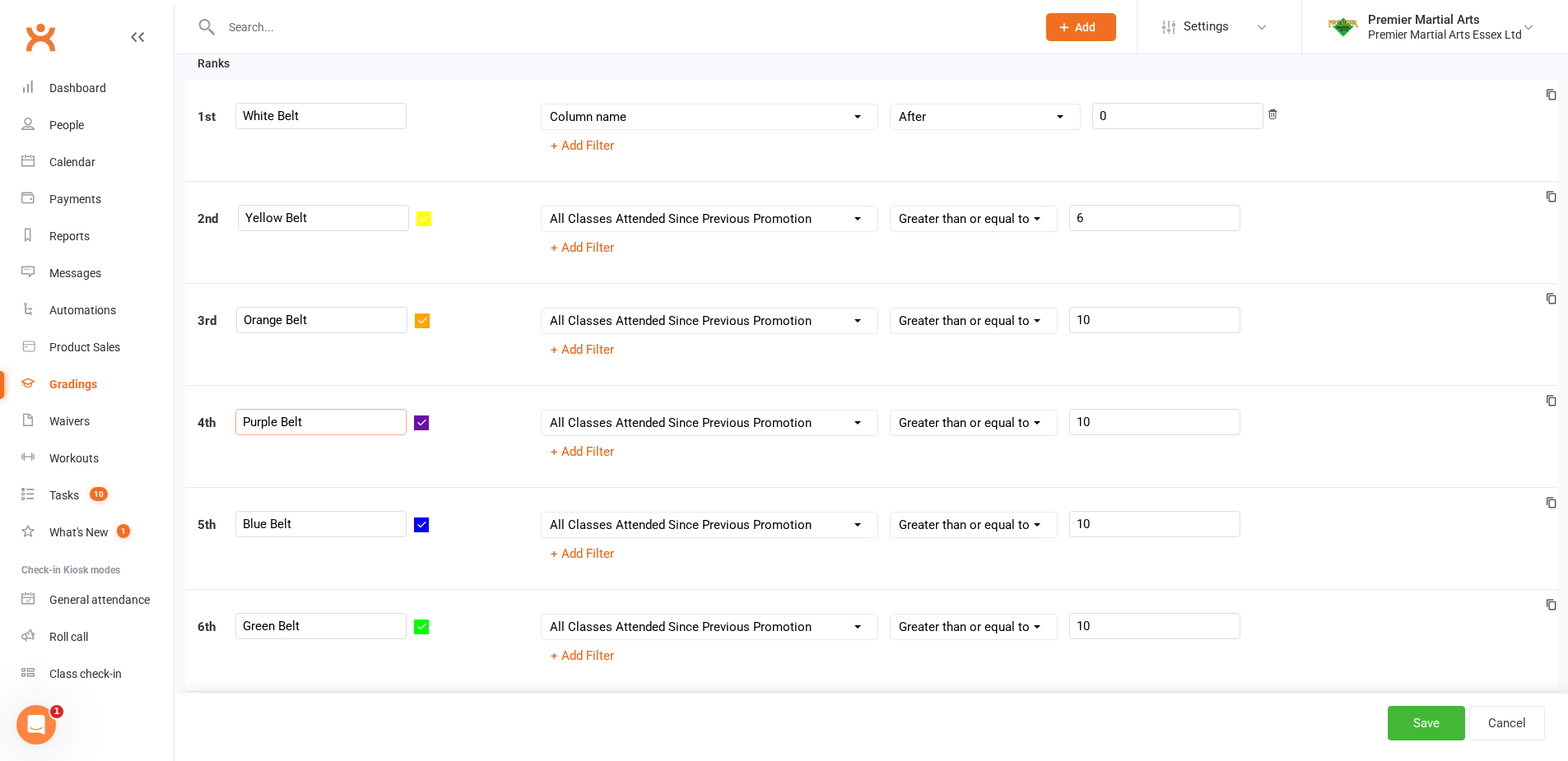
click at [315, 429] on input "Purple Belt" at bounding box center [321, 422] width 171 height 26
click at [304, 537] on input "Blue Belt" at bounding box center [321, 524] width 171 height 26
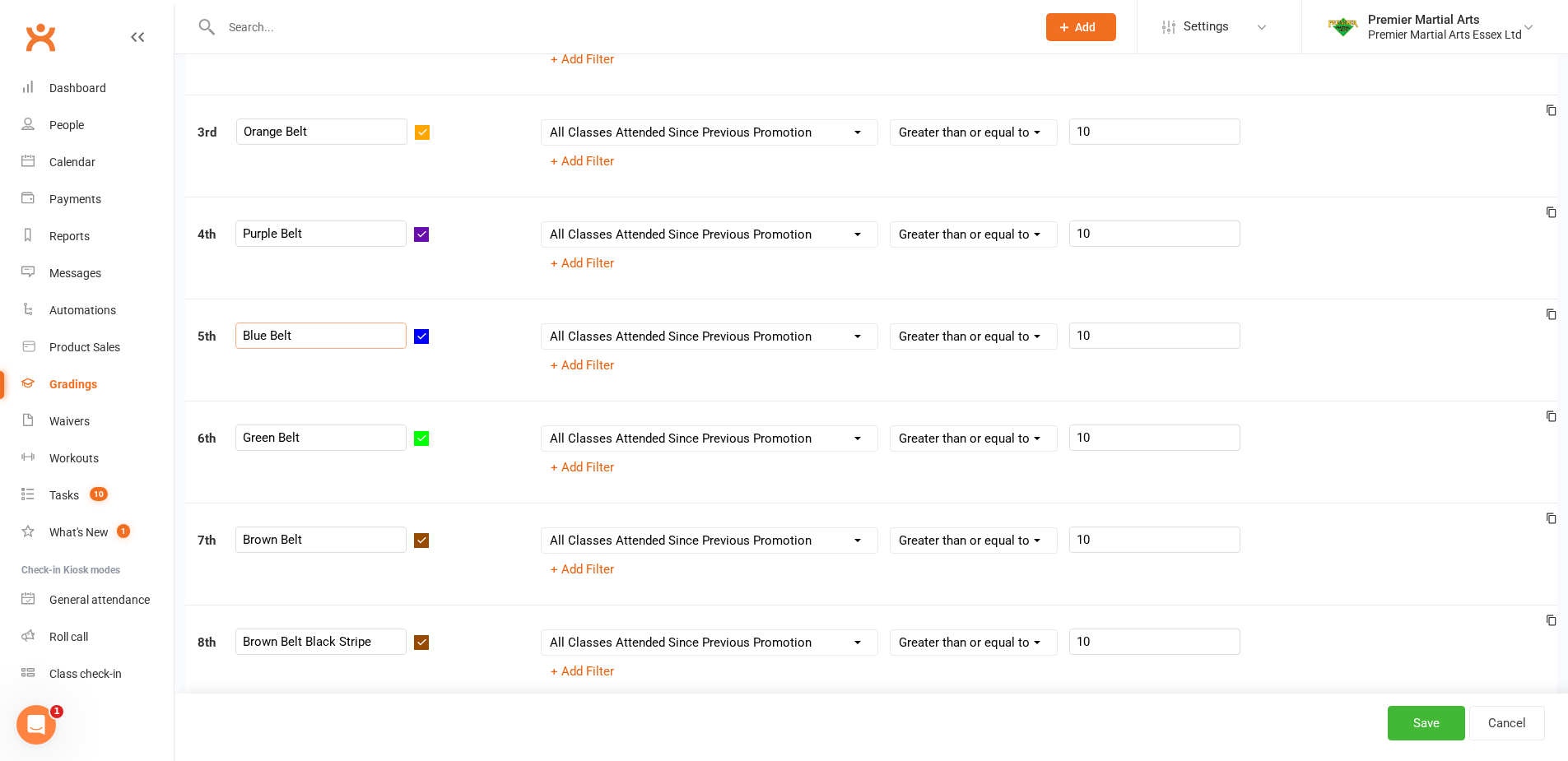
scroll to position [412, 0]
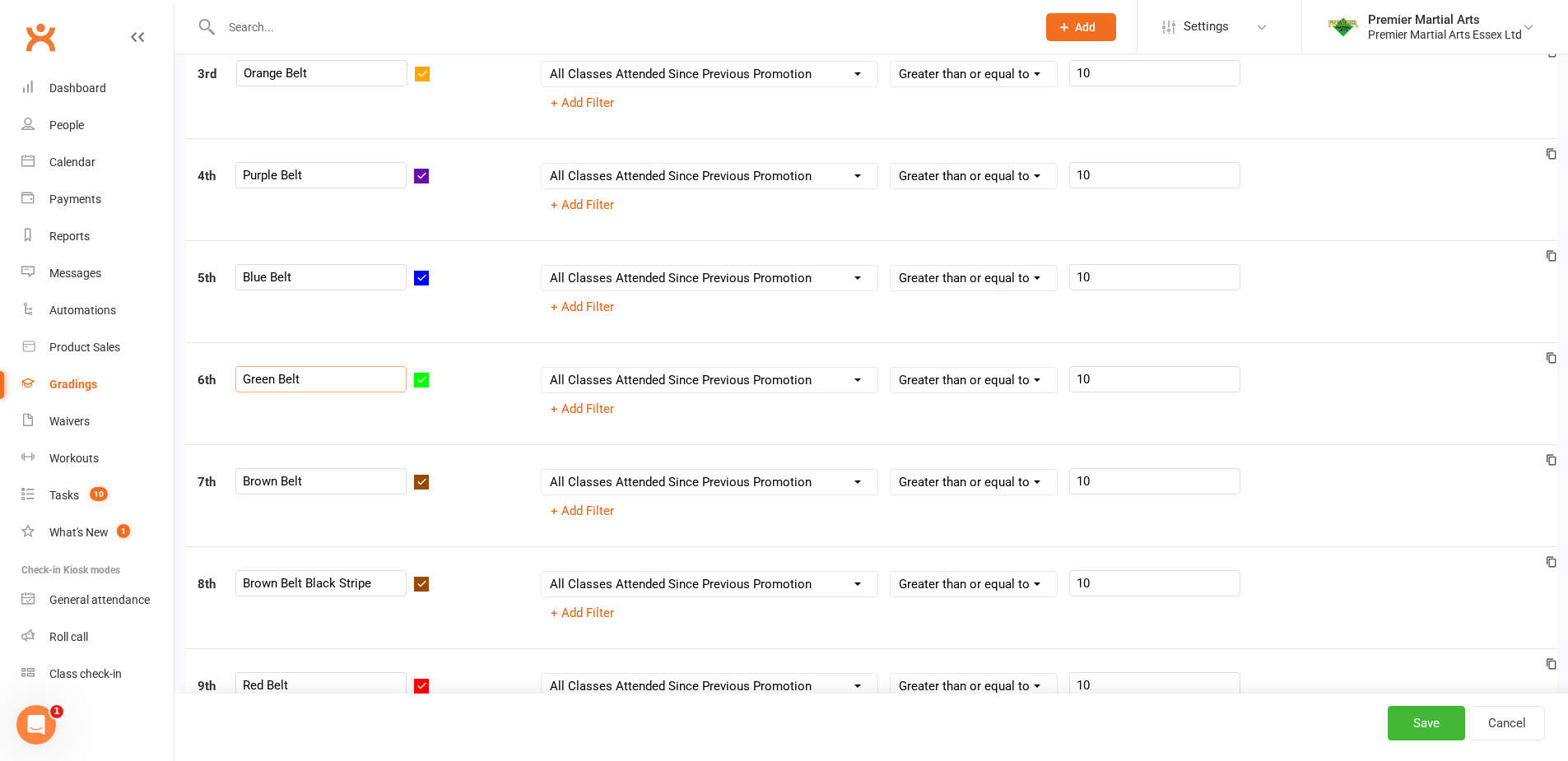
click at [310, 384] on input "Green Belt" at bounding box center [321, 379] width 171 height 26
click at [322, 481] on input "Brown Belt" at bounding box center [321, 482] width 171 height 26
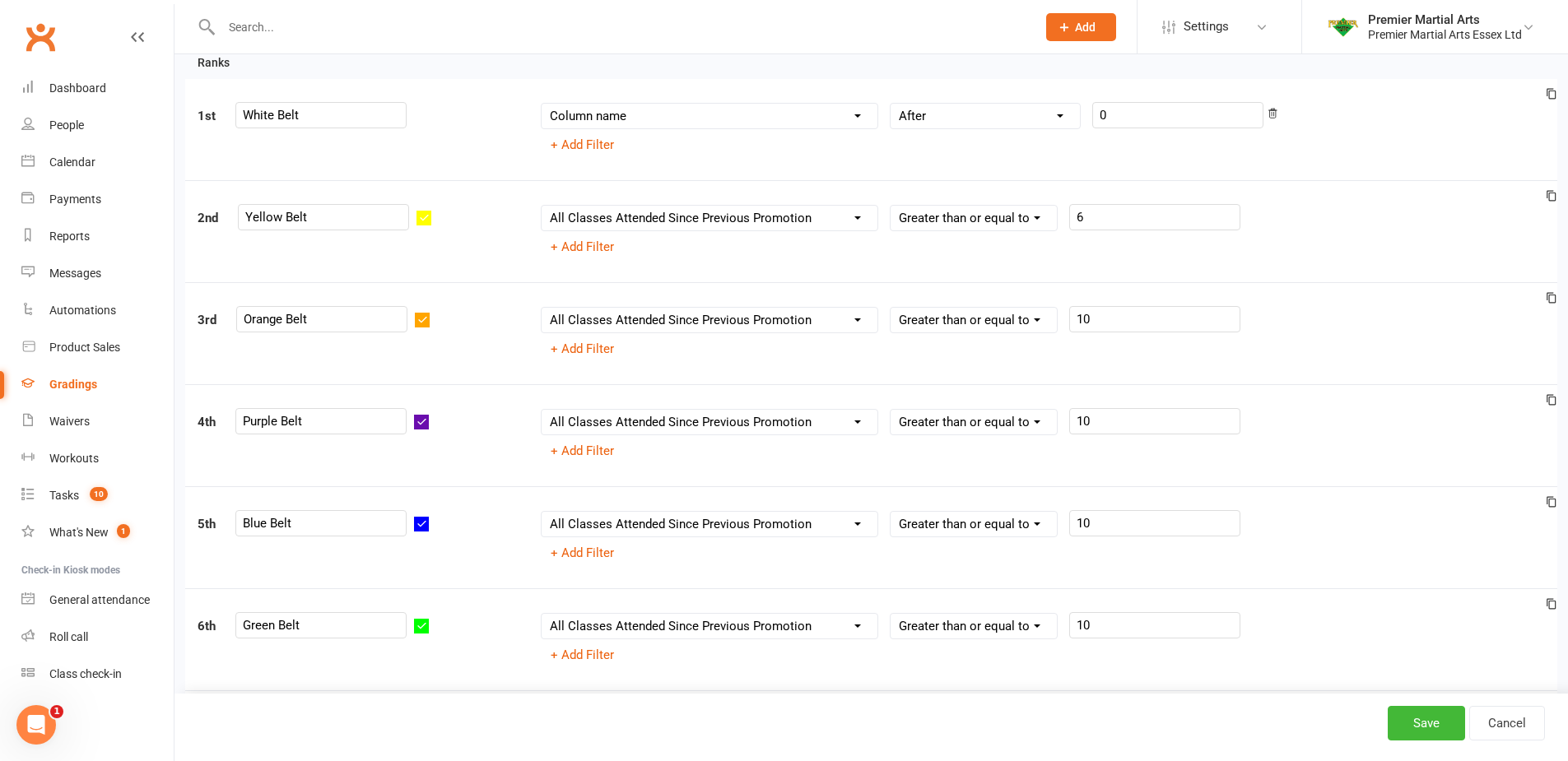
scroll to position [165, 0]
drag, startPoint x: 310, startPoint y: 422, endPoint x: 244, endPoint y: 425, distance: 66.1
click at [244, 425] on input "Purple Belt" at bounding box center [321, 422] width 171 height 26
click at [300, 429] on input "Purple Belt" at bounding box center [321, 422] width 171 height 26
drag, startPoint x: 312, startPoint y: 422, endPoint x: 215, endPoint y: 434, distance: 97.7
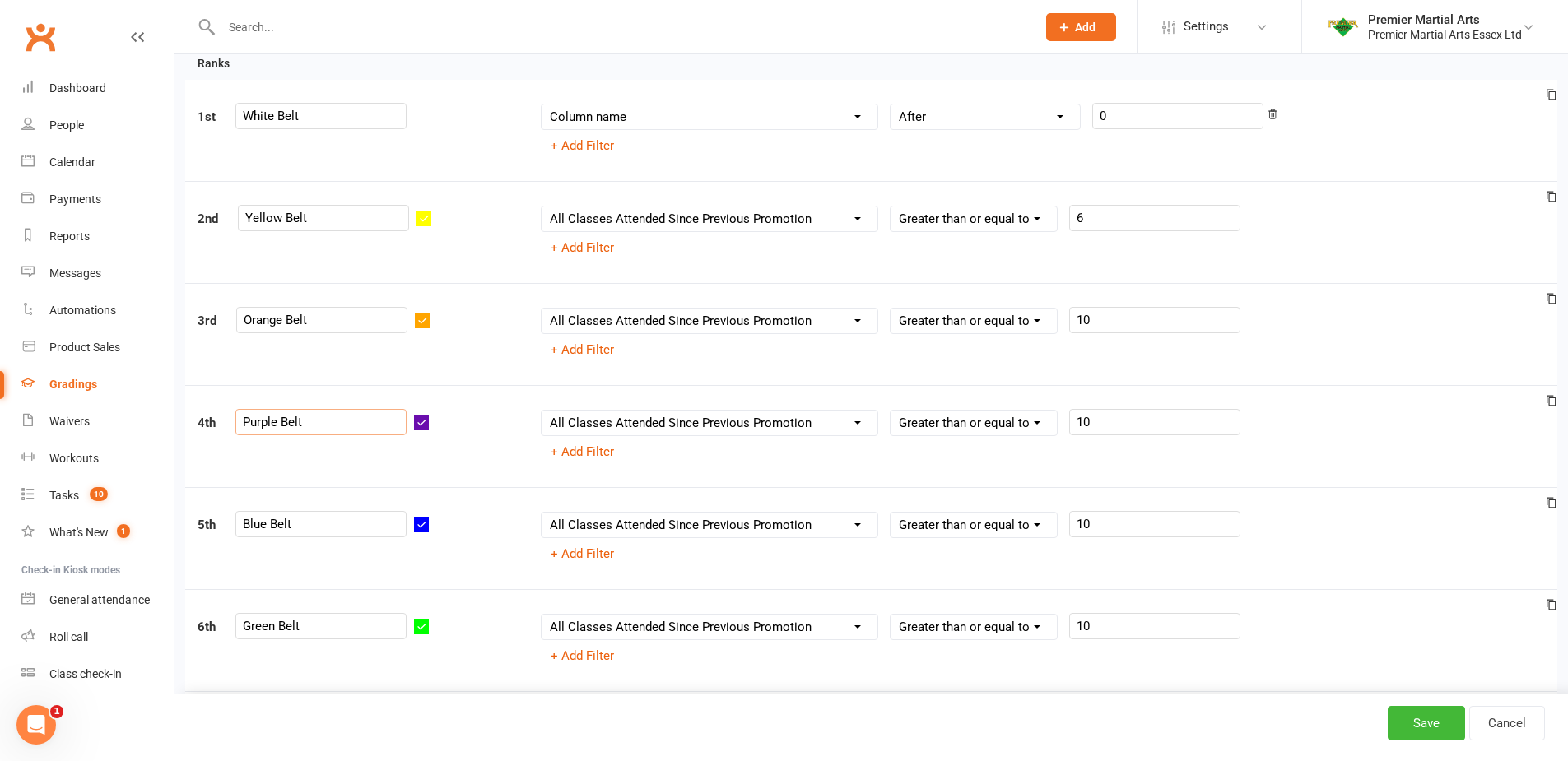
click at [215, 434] on div "4th Purple Belt" at bounding box center [357, 426] width 343 height 33
click at [476, 409] on div "4th Purple Belt Column name Belt Size Active for Grading? Most Recent Promotion…" at bounding box center [871, 436] width 1372 height 102
click at [477, 425] on div "4th Purple Belt" at bounding box center [357, 426] width 343 height 33
click at [334, 429] on input "Purple Belt" at bounding box center [321, 422] width 171 height 26
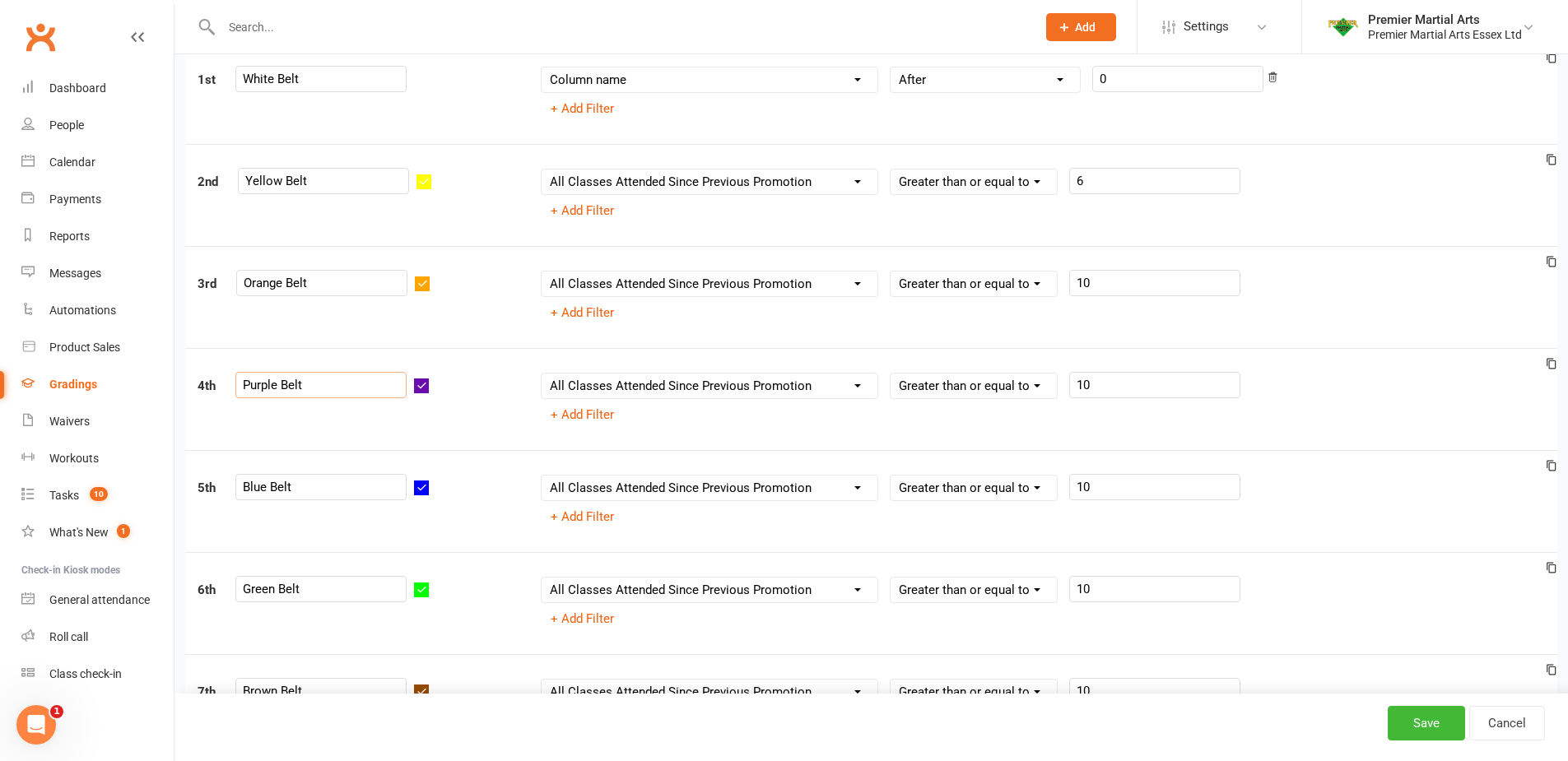
scroll to position [0, 0]
